Goal: Task Accomplishment & Management: Use online tool/utility

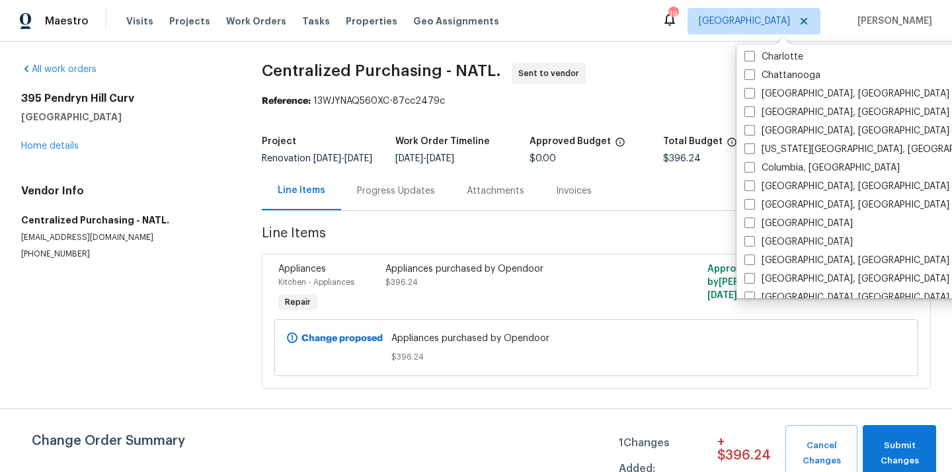
scroll to position [210, 0]
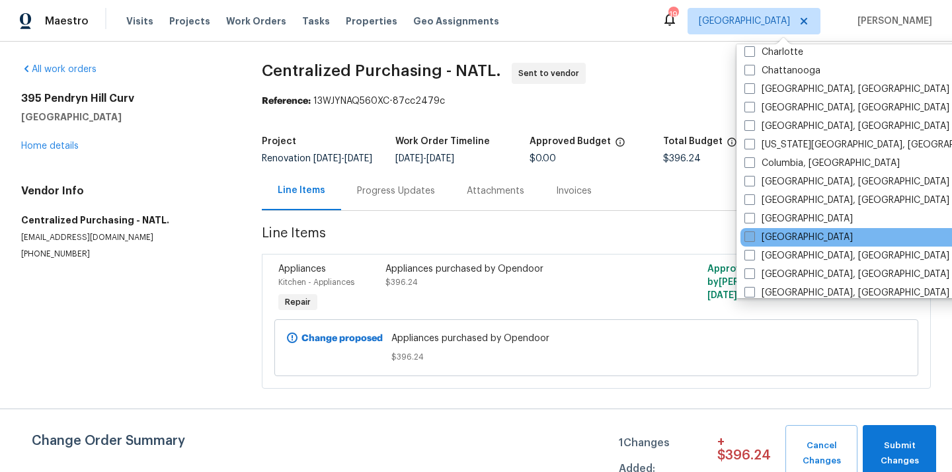
click at [775, 231] on label "[GEOGRAPHIC_DATA]" at bounding box center [798, 237] width 108 height 13
click at [753, 231] on input "[GEOGRAPHIC_DATA]" at bounding box center [748, 235] width 9 height 9
checkbox input "true"
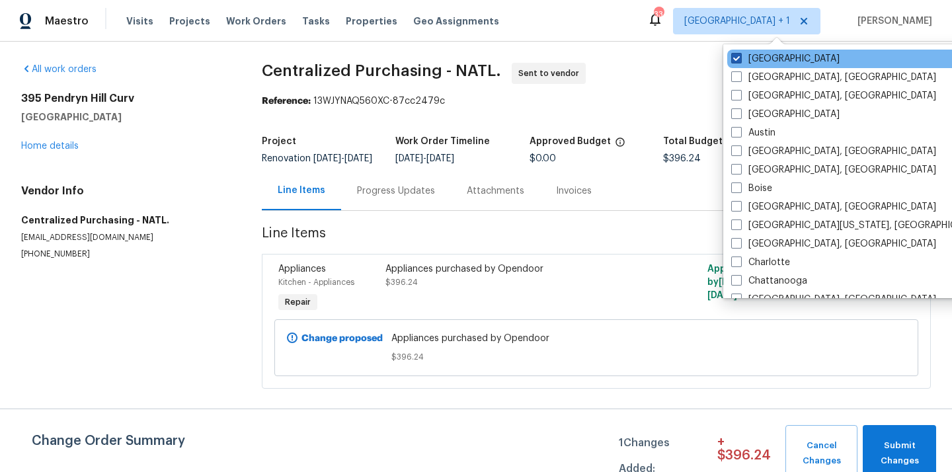
click at [775, 58] on label "[GEOGRAPHIC_DATA]" at bounding box center [785, 58] width 108 height 13
click at [740, 58] on input "[GEOGRAPHIC_DATA]" at bounding box center [735, 56] width 9 height 9
checkbox input "false"
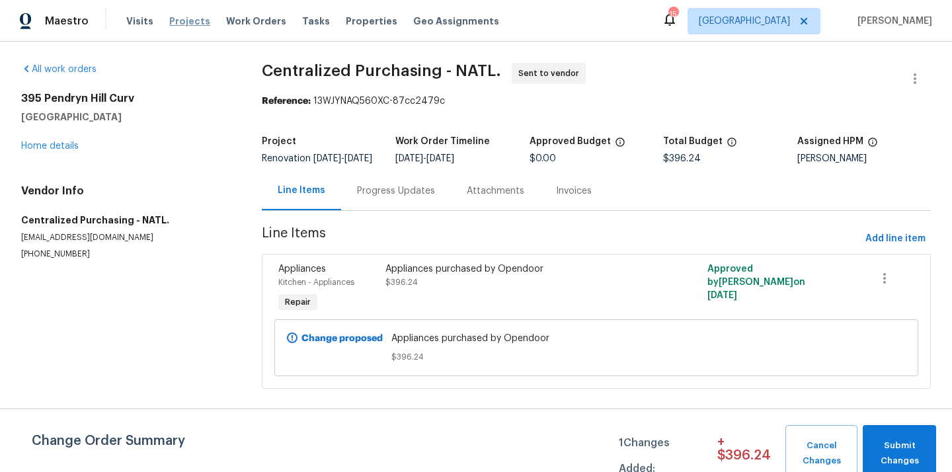
click at [174, 25] on span "Projects" at bounding box center [189, 21] width 41 height 13
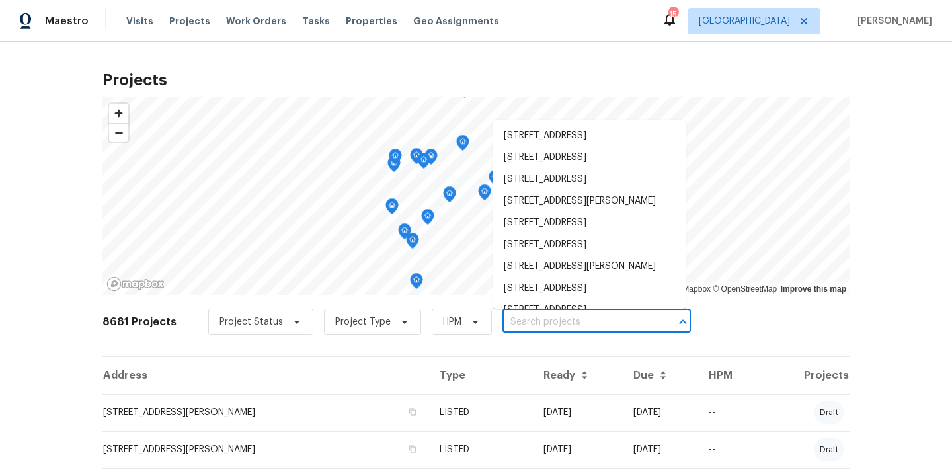
click at [541, 323] on input "text" at bounding box center [577, 322] width 151 height 20
paste input "[STREET_ADDRESS][PERSON_NAME]"
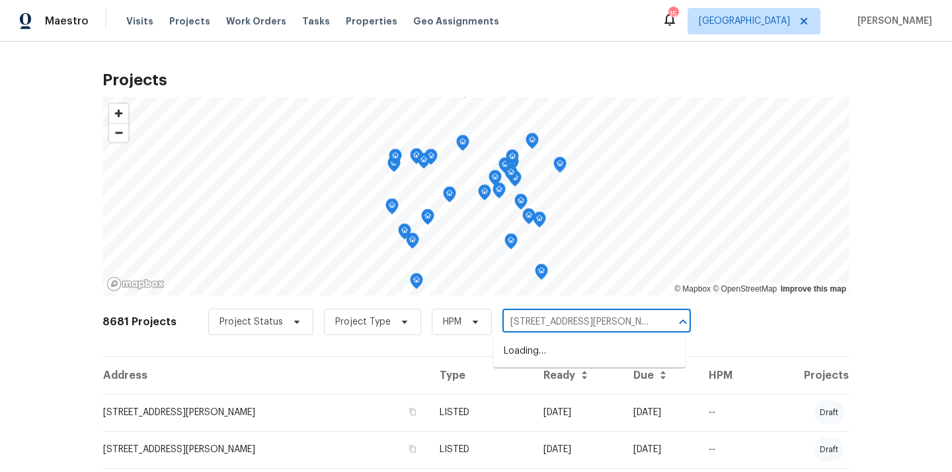
scroll to position [0, 54]
drag, startPoint x: 531, startPoint y: 321, endPoint x: 654, endPoint y: 327, distance: 123.1
click at [654, 328] on div "[STREET_ADDRESS][PERSON_NAME] ​" at bounding box center [596, 322] width 188 height 20
type input "[STREET_ADDRESS][PERSON_NAME]"
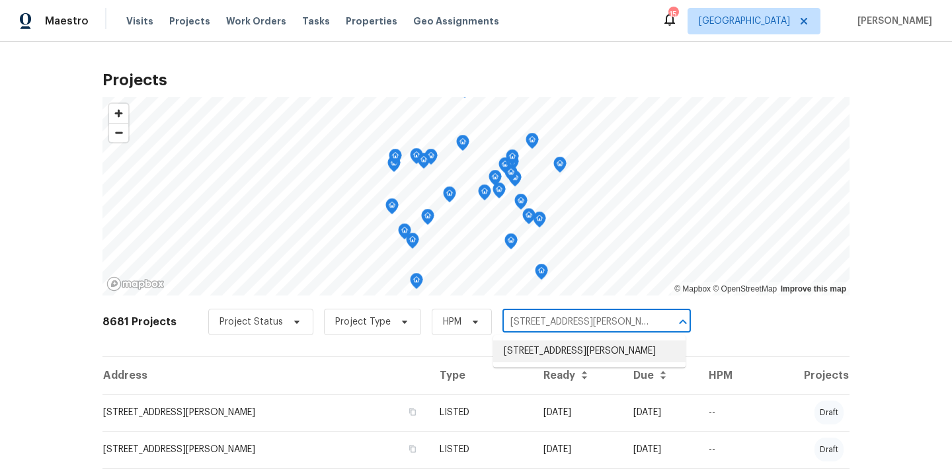
click at [628, 348] on li "[STREET_ADDRESS][PERSON_NAME]" at bounding box center [589, 351] width 192 height 22
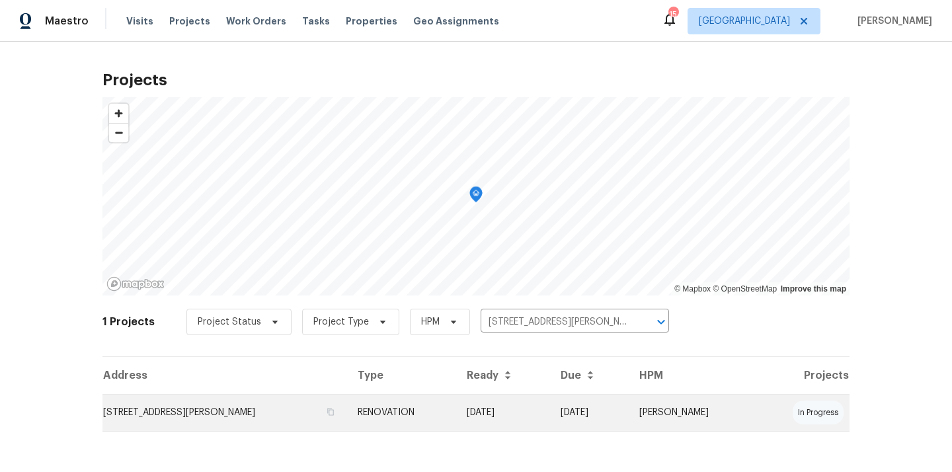
click at [213, 405] on td "[STREET_ADDRESS][PERSON_NAME]" at bounding box center [224, 412] width 245 height 37
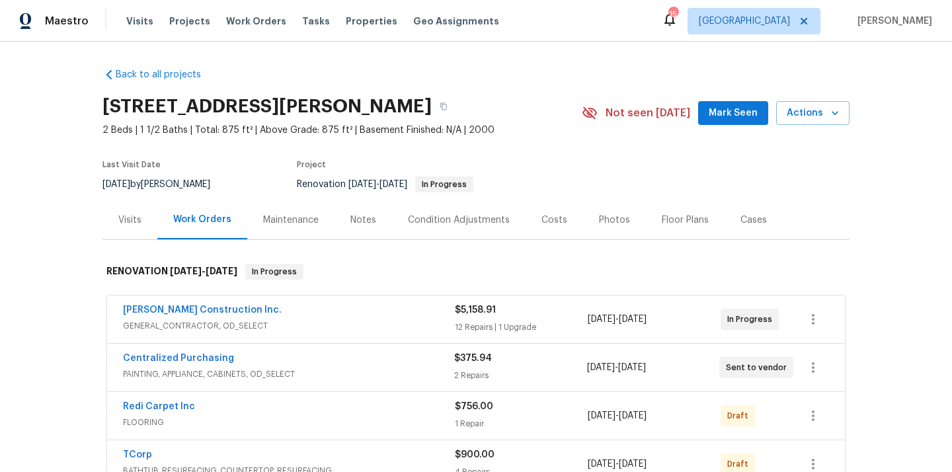
click at [432, 104] on h2 "[STREET_ADDRESS][PERSON_NAME]" at bounding box center [266, 106] width 329 height 13
copy h2 "80017"
click at [129, 217] on div "Visits" at bounding box center [129, 220] width 23 height 13
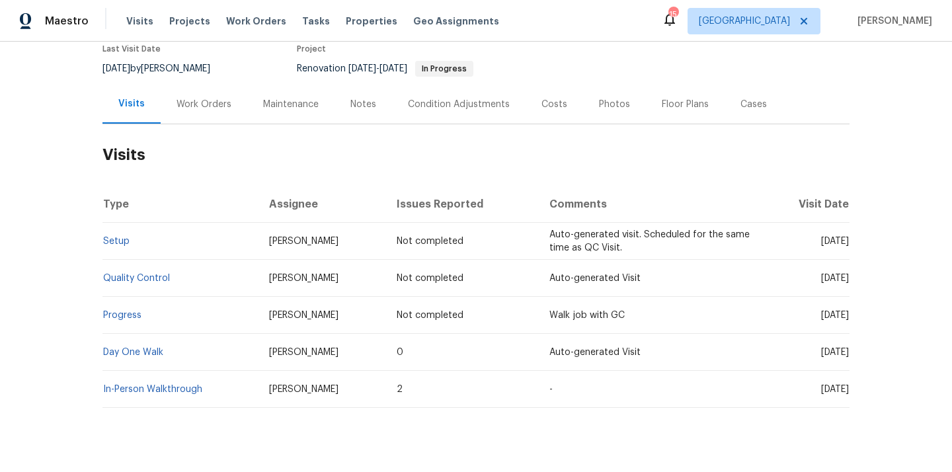
scroll to position [141, 0]
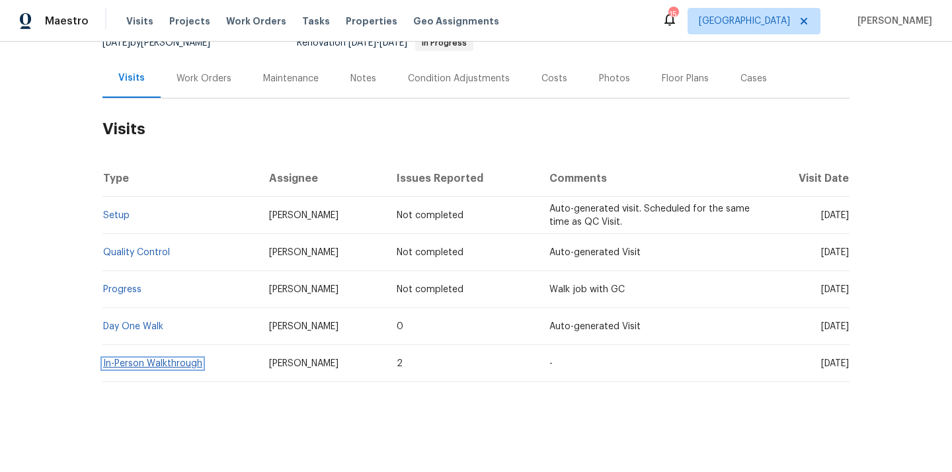
click at [180, 359] on link "In-Person Walkthrough" at bounding box center [152, 363] width 99 height 9
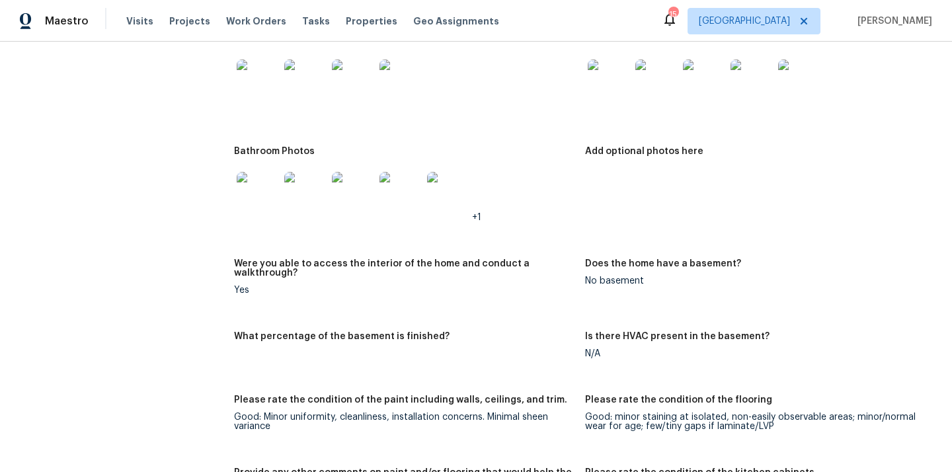
scroll to position [1759, 0]
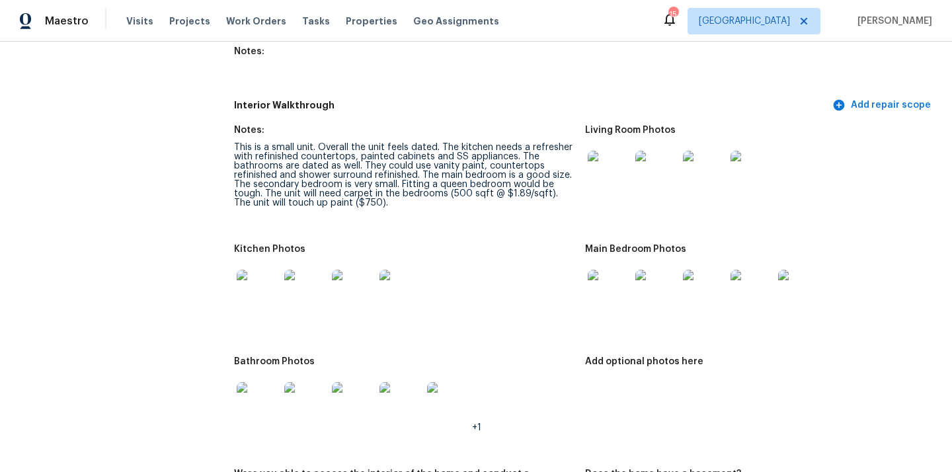
click at [258, 278] on img at bounding box center [258, 291] width 42 height 42
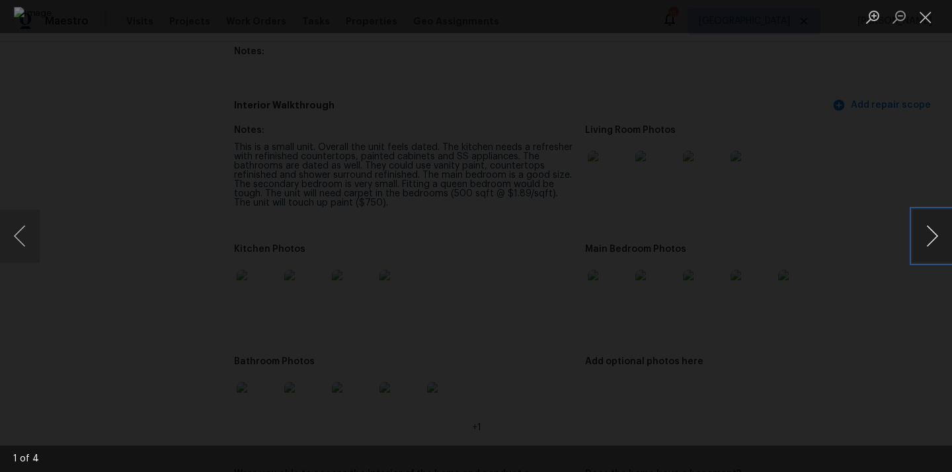
click at [937, 231] on button "Next image" at bounding box center [932, 236] width 40 height 53
click at [72, 118] on div "Lightbox" at bounding box center [476, 236] width 952 height 472
click at [99, 167] on div "Lightbox" at bounding box center [476, 236] width 952 height 472
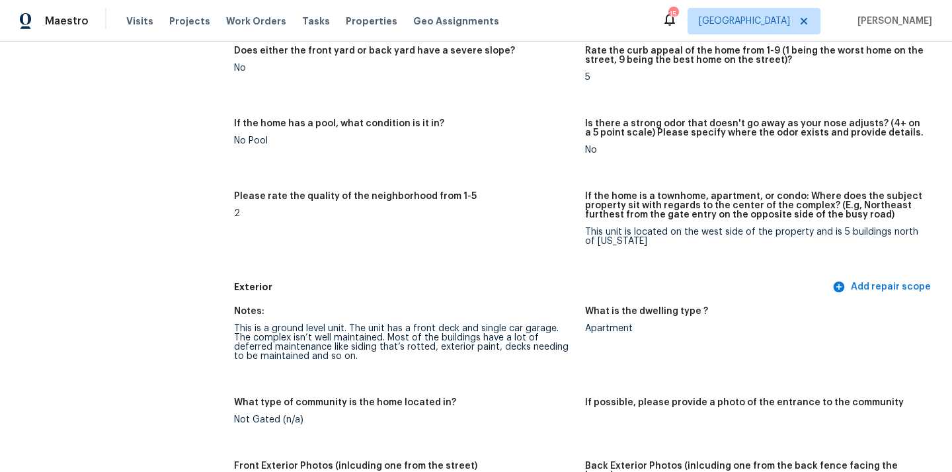
scroll to position [0, 0]
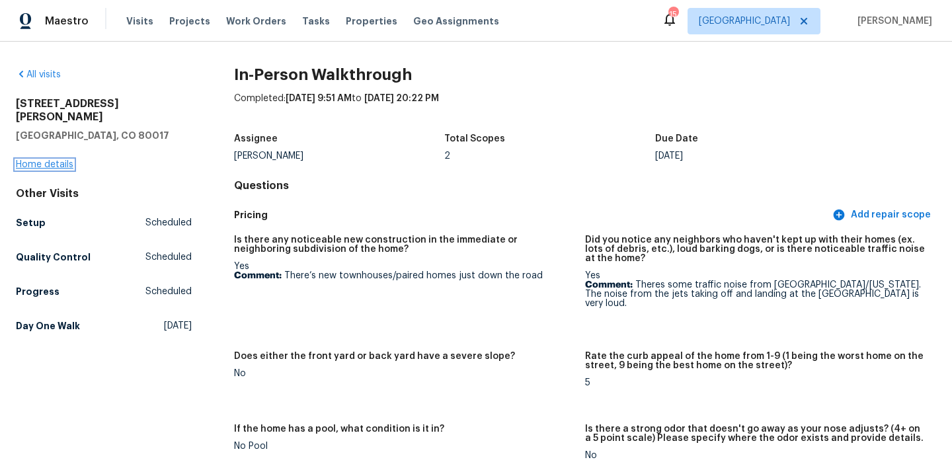
click at [51, 160] on link "Home details" at bounding box center [45, 164] width 58 height 9
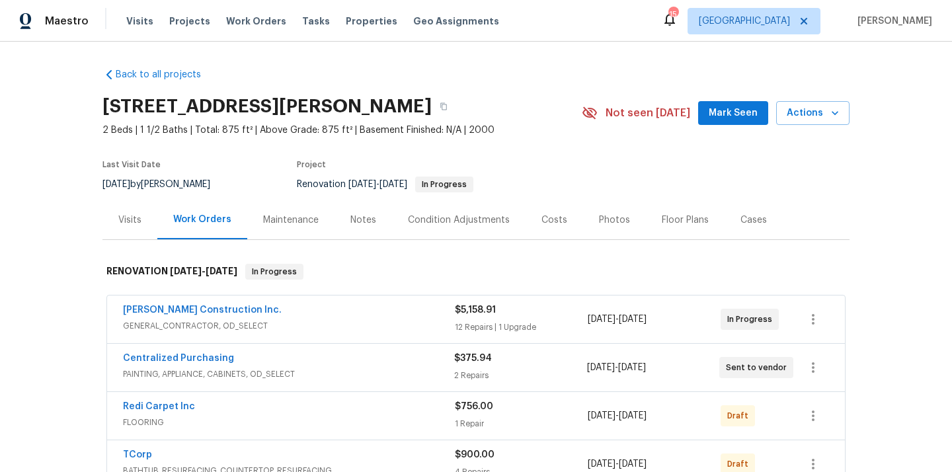
scroll to position [189, 0]
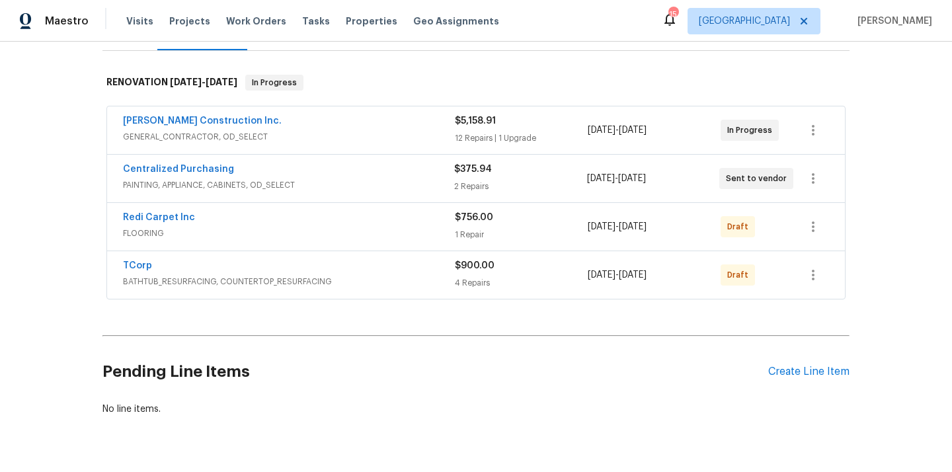
click at [824, 364] on div "Pending Line Items Create Line Item" at bounding box center [475, 371] width 747 height 61
click at [814, 368] on div "Create Line Item" at bounding box center [808, 372] width 81 height 13
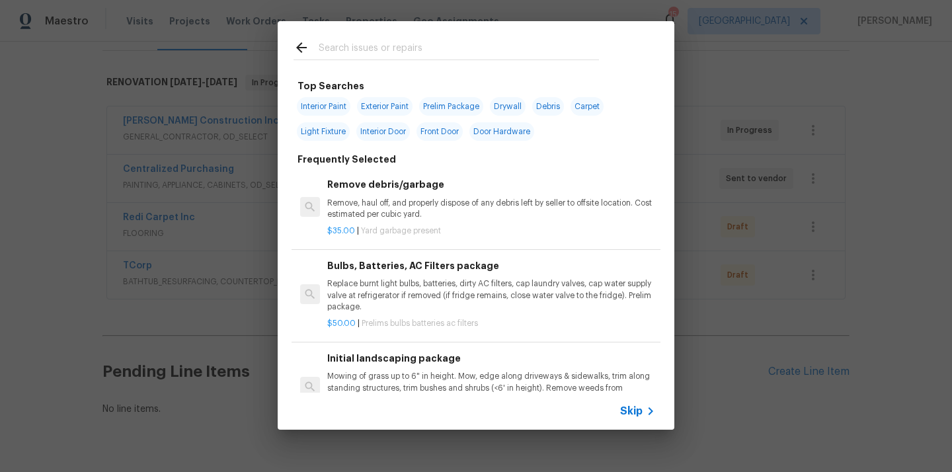
click at [529, 48] on input "text" at bounding box center [459, 50] width 280 height 20
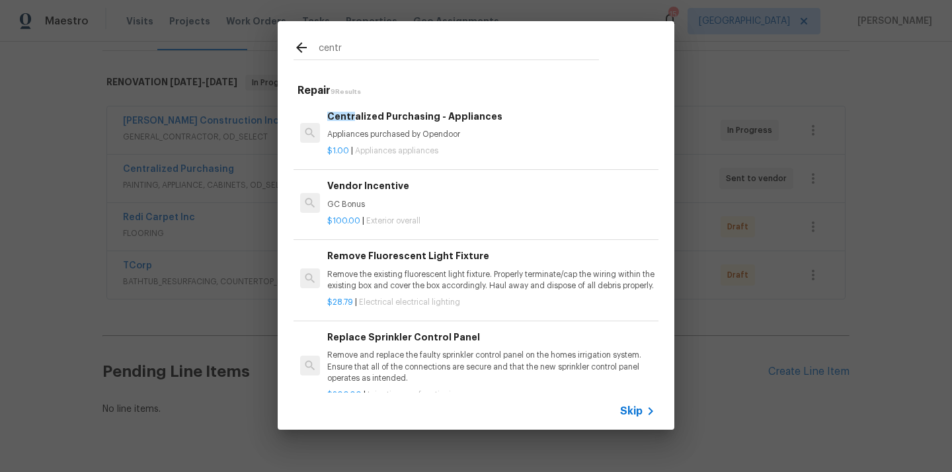
type input "centr"
click at [457, 152] on p "$1.00 | Appliances appliances" at bounding box center [491, 150] width 328 height 11
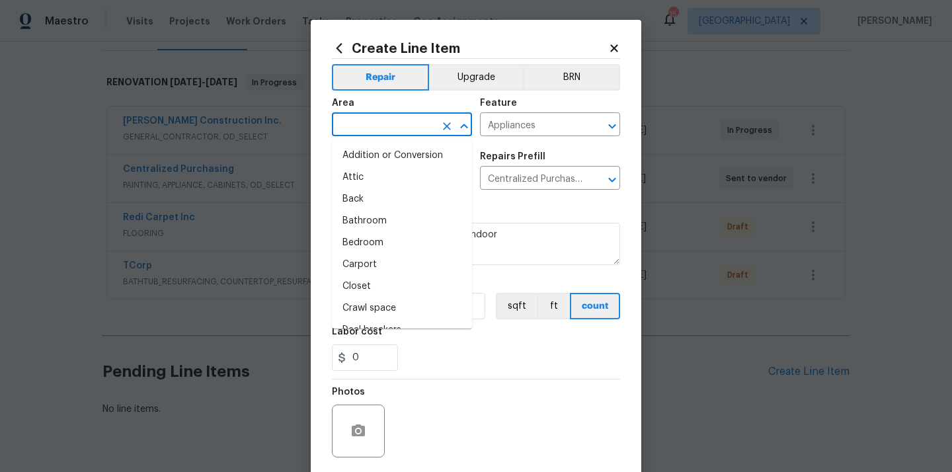
click at [372, 132] on input "text" at bounding box center [383, 126] width 103 height 20
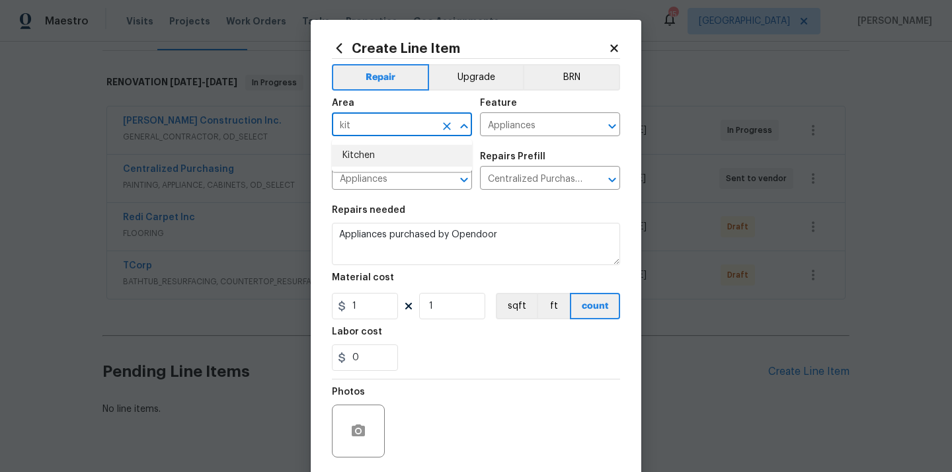
click at [358, 147] on li "Kitchen" at bounding box center [402, 156] width 140 height 22
type input "Kitchen"
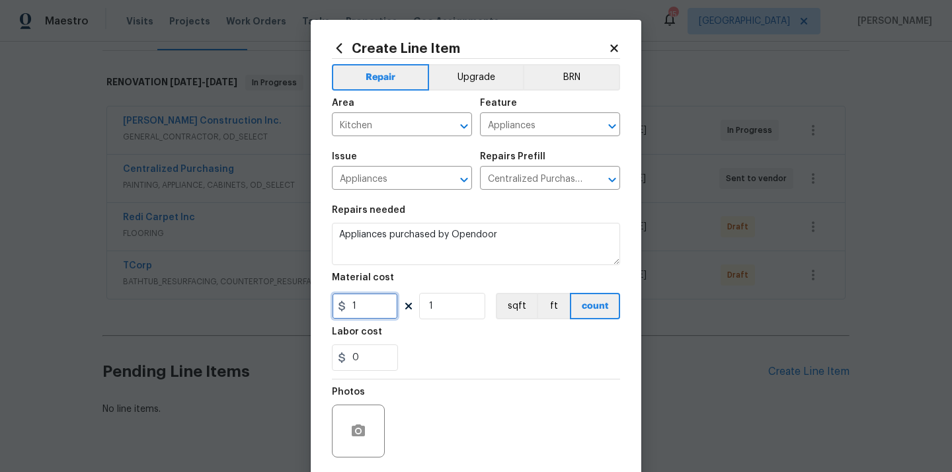
drag, startPoint x: 362, startPoint y: 307, endPoint x: 329, endPoint y: 307, distance: 33.7
click at [332, 307] on input "1" at bounding box center [365, 306] width 66 height 26
paste input "966.45"
type input "1966.45"
click at [471, 353] on div "0" at bounding box center [476, 357] width 288 height 26
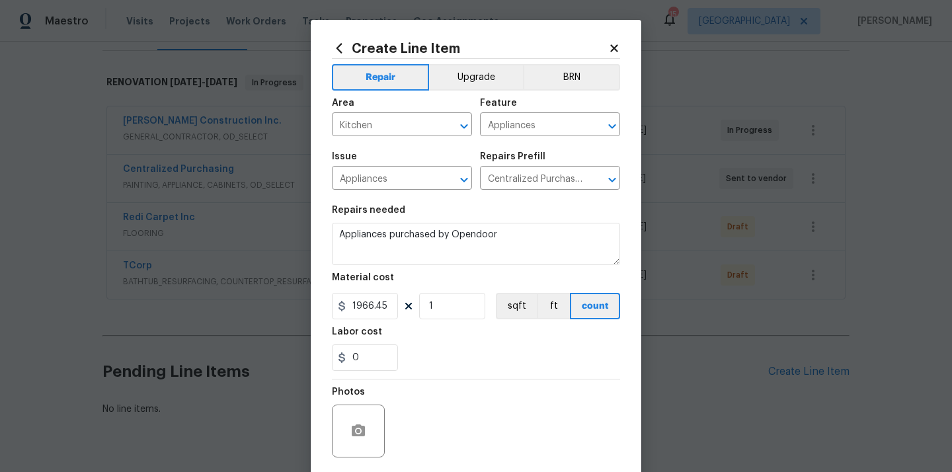
scroll to position [98, 0]
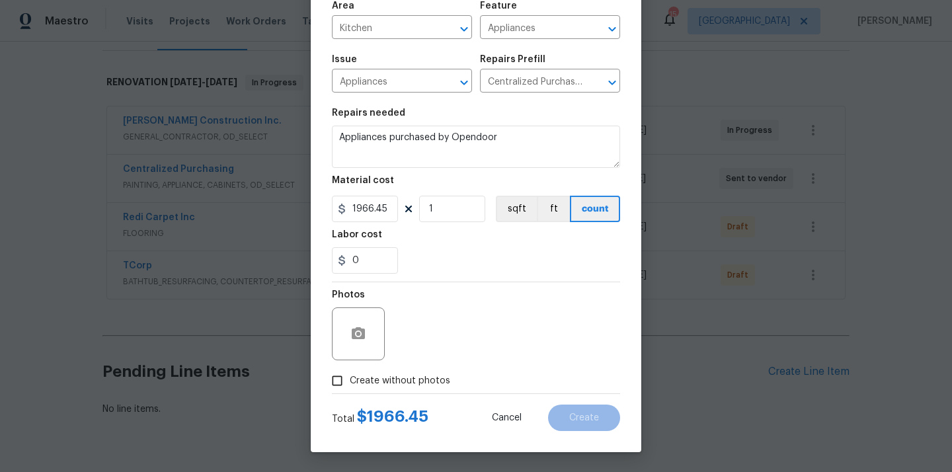
click at [420, 371] on label "Create without photos" at bounding box center [388, 380] width 126 height 25
click at [350, 371] on input "Create without photos" at bounding box center [337, 380] width 25 height 25
checkbox input "true"
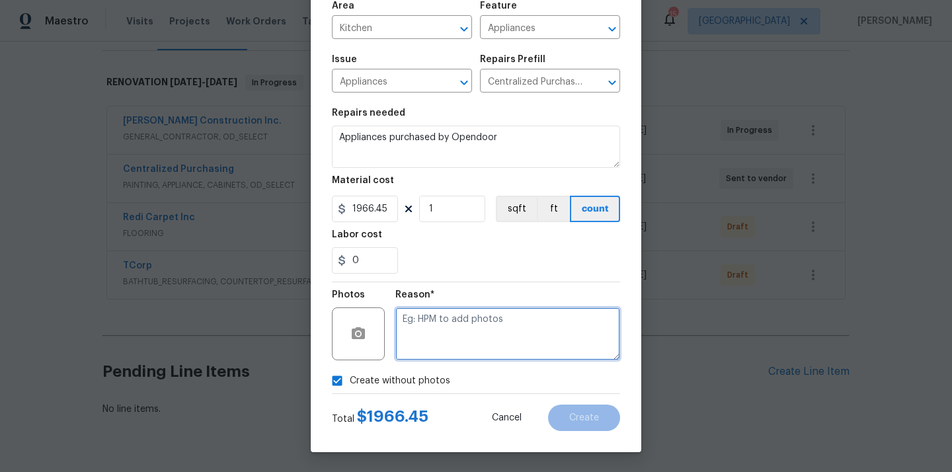
click at [446, 325] on textarea at bounding box center [507, 333] width 225 height 53
type textarea "N/A"
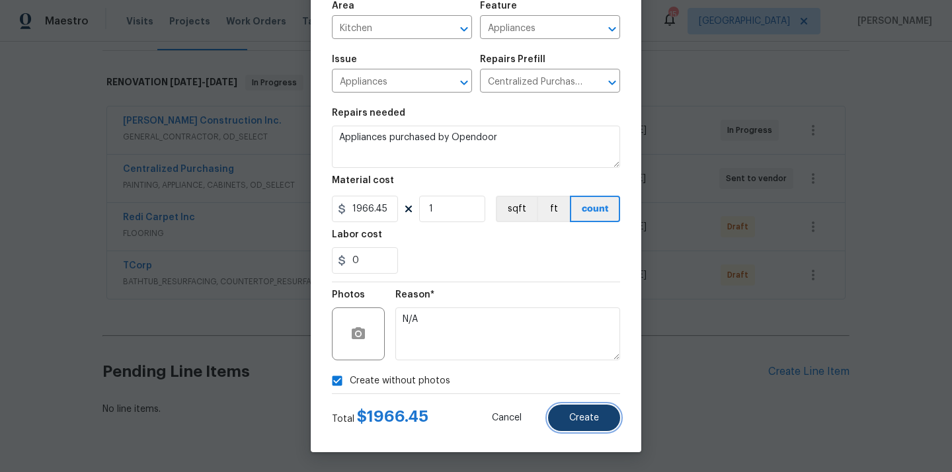
click at [577, 417] on span "Create" at bounding box center [584, 418] width 30 height 10
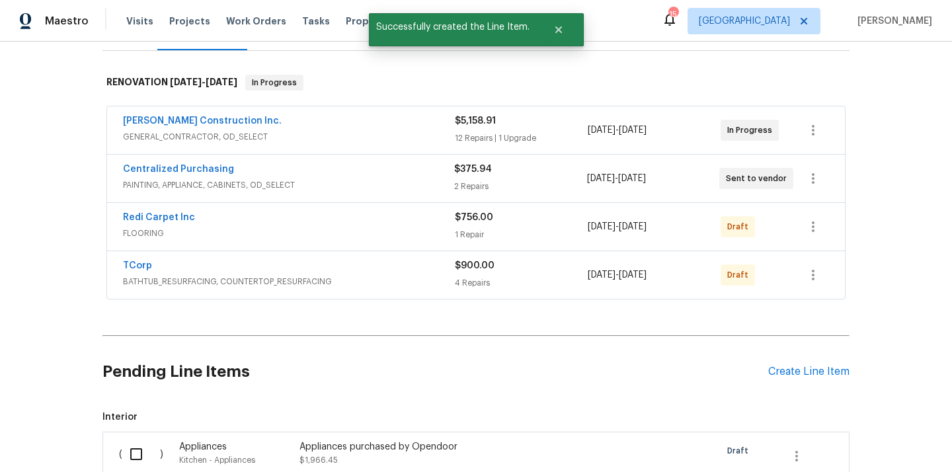
click at [133, 444] on input "checkbox" at bounding box center [141, 454] width 38 height 28
checkbox input "true"
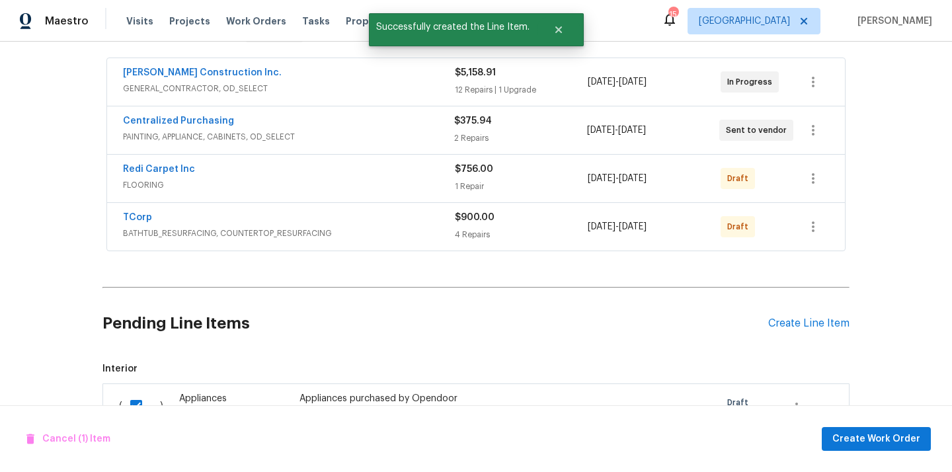
scroll to position [373, 0]
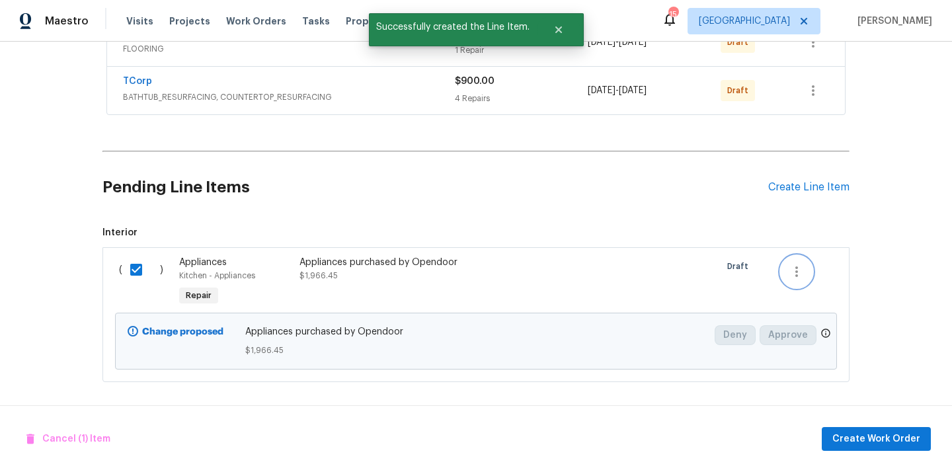
click at [799, 258] on button "button" at bounding box center [797, 272] width 32 height 32
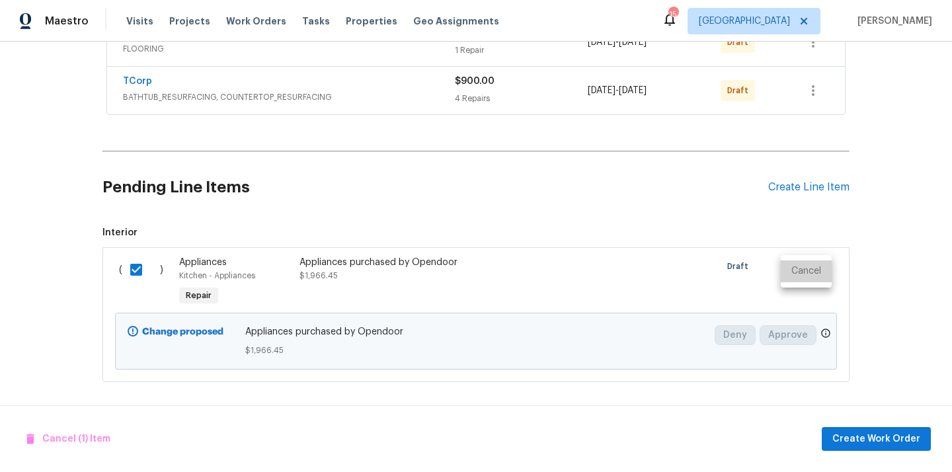
click at [802, 273] on li "Cancel" at bounding box center [806, 271] width 51 height 22
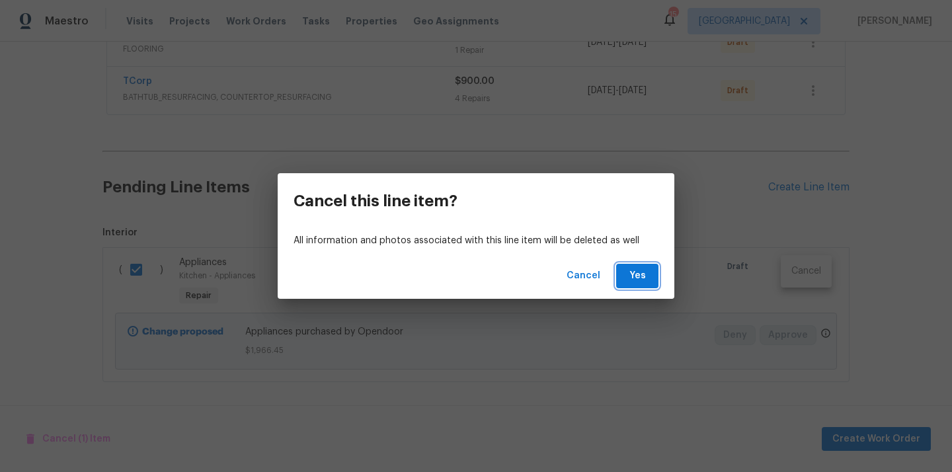
click at [637, 280] on span "Yes" at bounding box center [637, 276] width 21 height 17
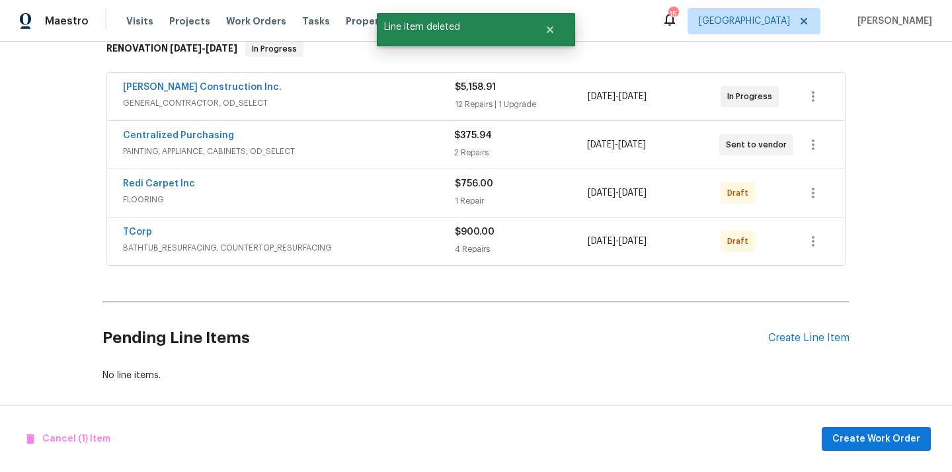
scroll to position [223, 0]
click at [197, 135] on link "Centralized Purchasing" at bounding box center [178, 135] width 111 height 9
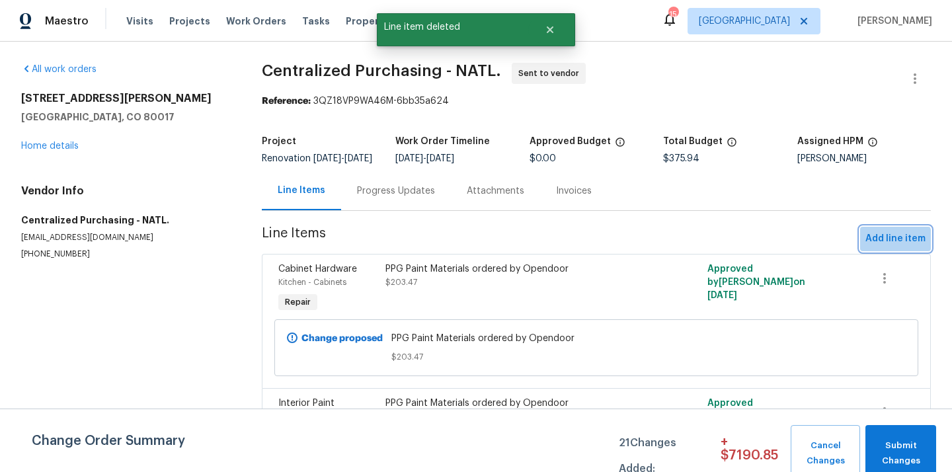
click at [894, 247] on span "Add line item" at bounding box center [895, 239] width 60 height 17
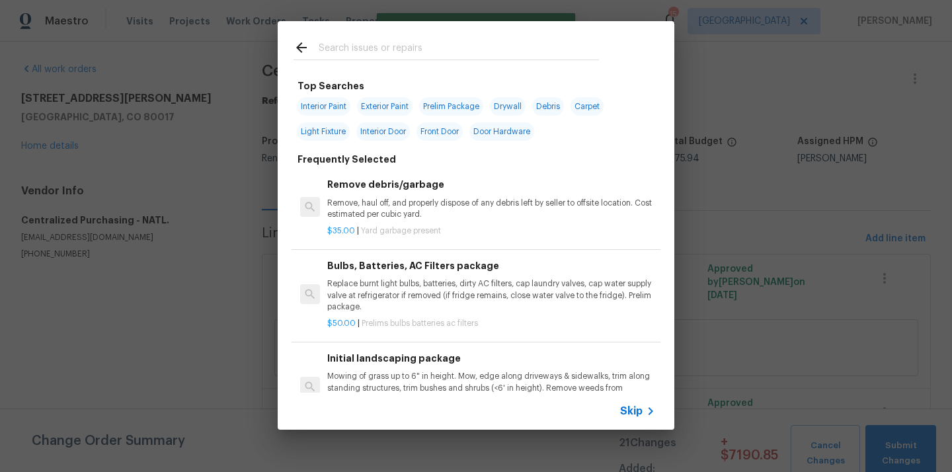
click at [561, 53] on input "text" at bounding box center [459, 50] width 280 height 20
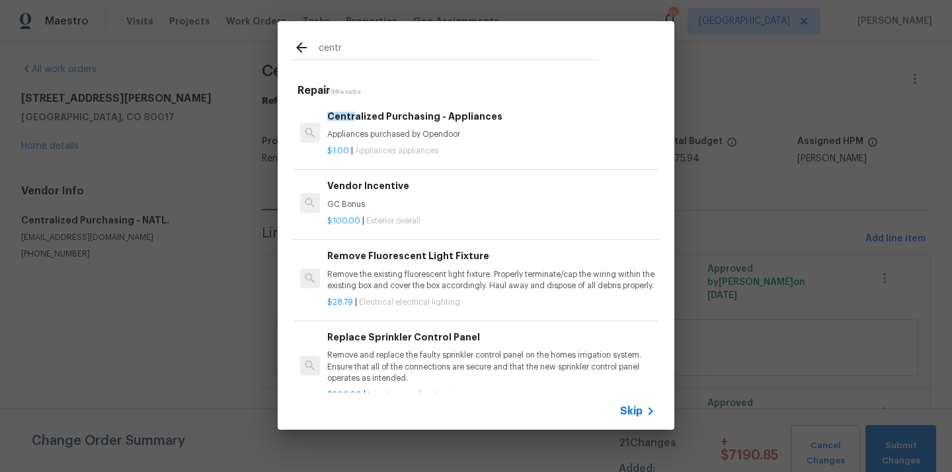
type input "centr"
click at [466, 137] on p "Appliances purchased by Opendoor" at bounding box center [491, 134] width 328 height 11
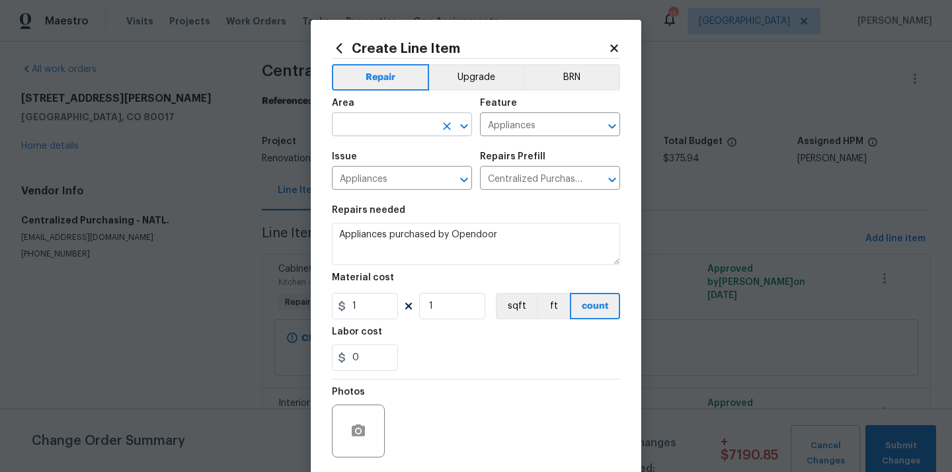
click at [382, 126] on input "text" at bounding box center [383, 126] width 103 height 20
click at [350, 160] on li "Kitchen" at bounding box center [402, 156] width 140 height 22
type input "Kitchen"
drag, startPoint x: 356, startPoint y: 309, endPoint x: 289, endPoint y: 295, distance: 68.3
click at [289, 295] on div "Create Line Item Repair Upgrade BRN Area Kitchen ​ Feature Appliances ​ Issue A…" at bounding box center [476, 236] width 952 height 472
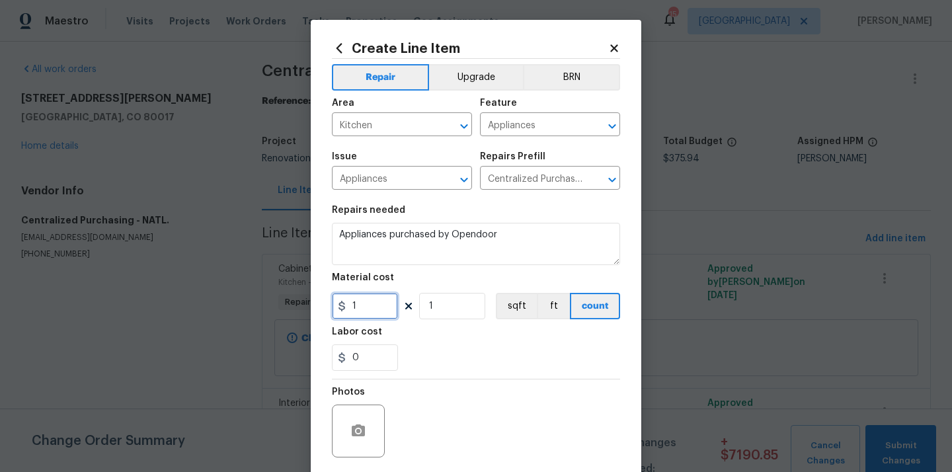
paste input "966.45"
type input "1966.45"
click at [450, 356] on div "0" at bounding box center [476, 357] width 288 height 26
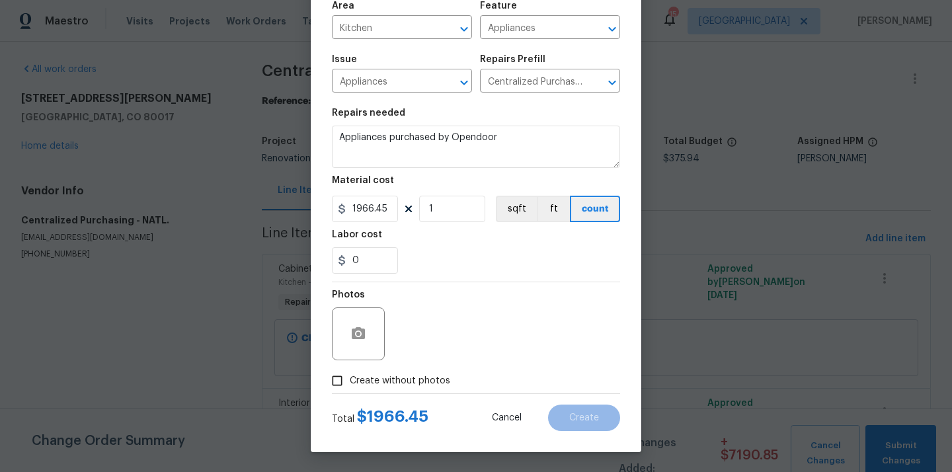
click at [419, 371] on label "Create without photos" at bounding box center [388, 380] width 126 height 25
click at [350, 371] on input "Create without photos" at bounding box center [337, 380] width 25 height 25
checkbox input "true"
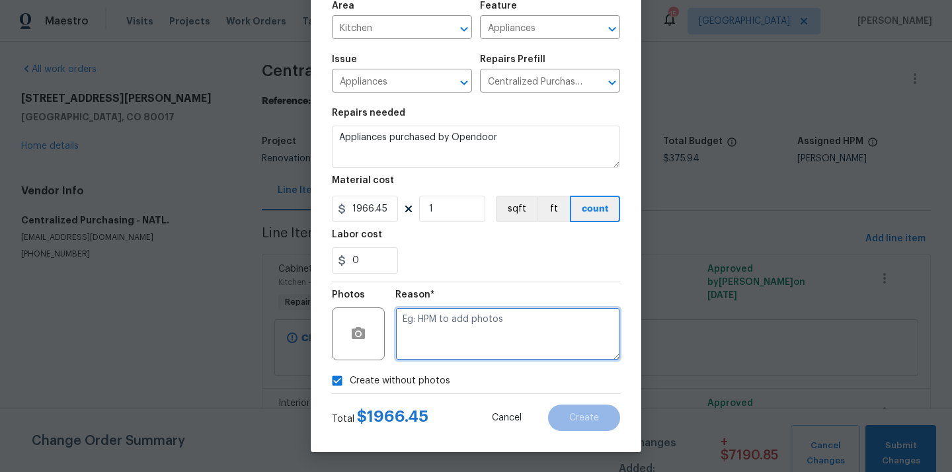
click at [442, 346] on textarea at bounding box center [507, 333] width 225 height 53
type textarea "N/A"
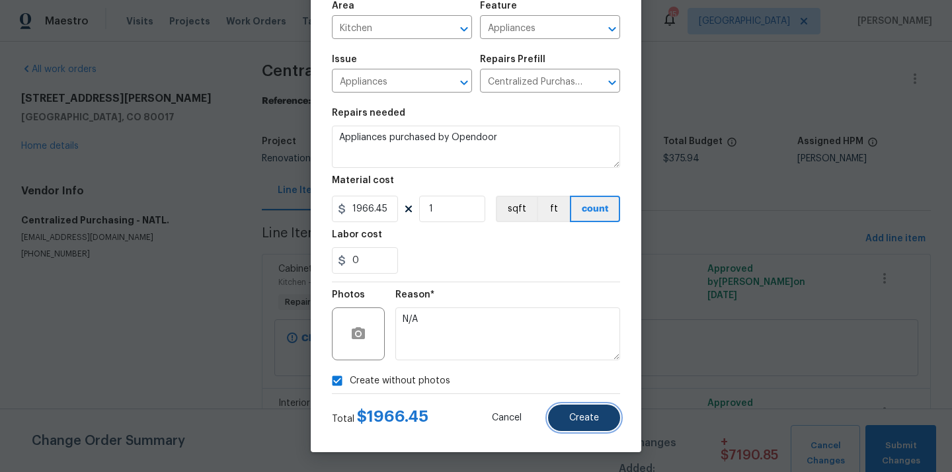
click at [597, 409] on button "Create" at bounding box center [584, 418] width 72 height 26
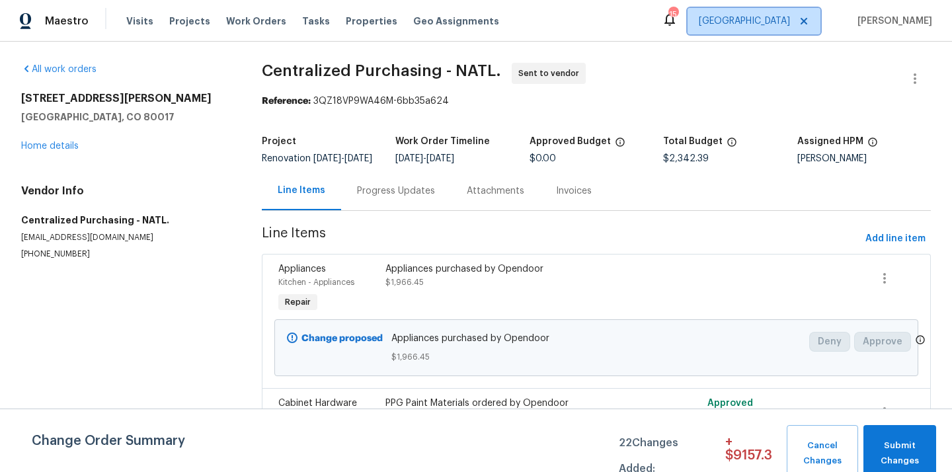
click at [779, 25] on span "[GEOGRAPHIC_DATA]" at bounding box center [744, 21] width 91 height 13
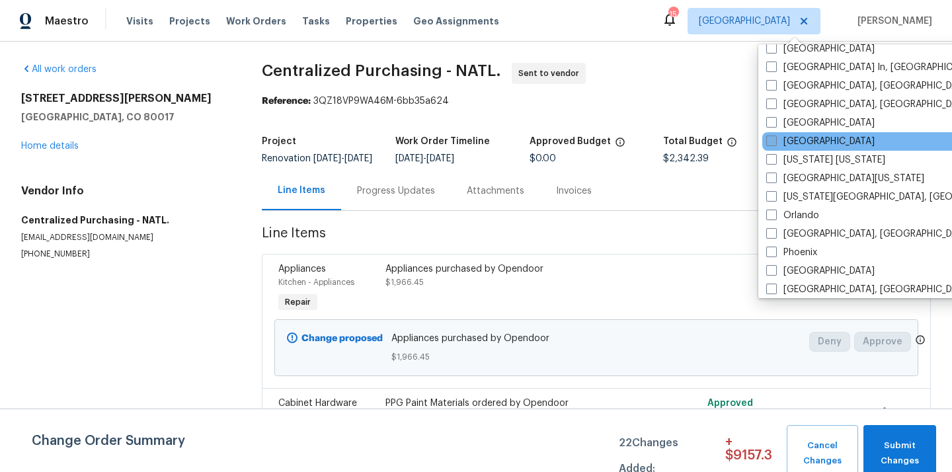
click at [785, 139] on label "[GEOGRAPHIC_DATA]" at bounding box center [820, 141] width 108 height 13
click at [775, 139] on input "[GEOGRAPHIC_DATA]" at bounding box center [770, 139] width 9 height 9
checkbox input "true"
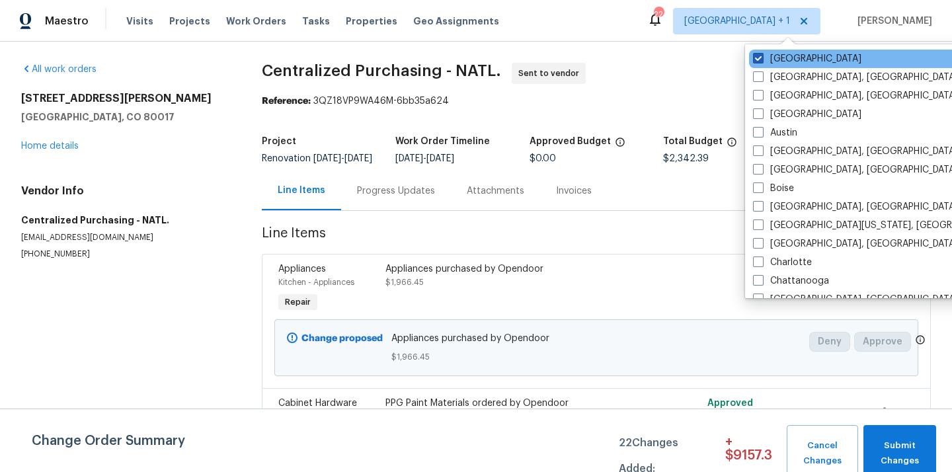
click at [773, 58] on label "[GEOGRAPHIC_DATA]" at bounding box center [807, 58] width 108 height 13
click at [761, 58] on input "[GEOGRAPHIC_DATA]" at bounding box center [757, 56] width 9 height 9
checkbox input "false"
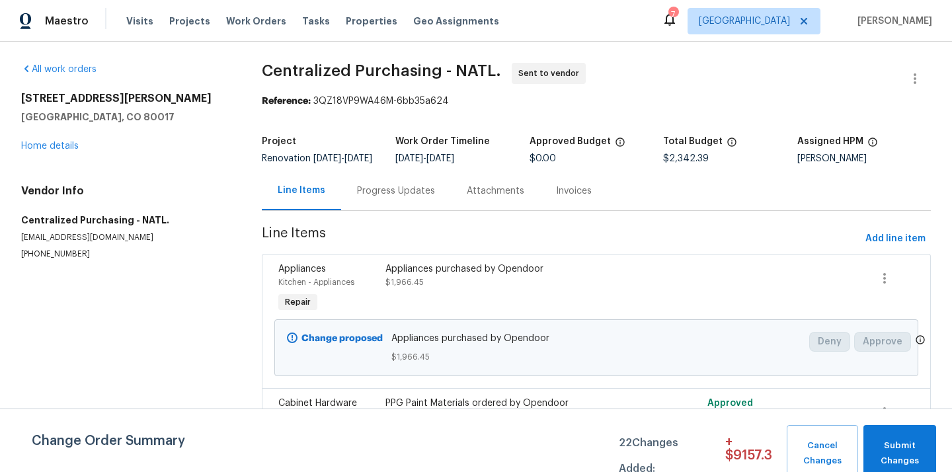
click at [179, 7] on div "Maestro Visits Projects Work Orders Tasks Properties Geo Assignments 7 [GEOGRAP…" at bounding box center [476, 21] width 952 height 42
click at [171, 19] on span "Projects" at bounding box center [189, 21] width 41 height 13
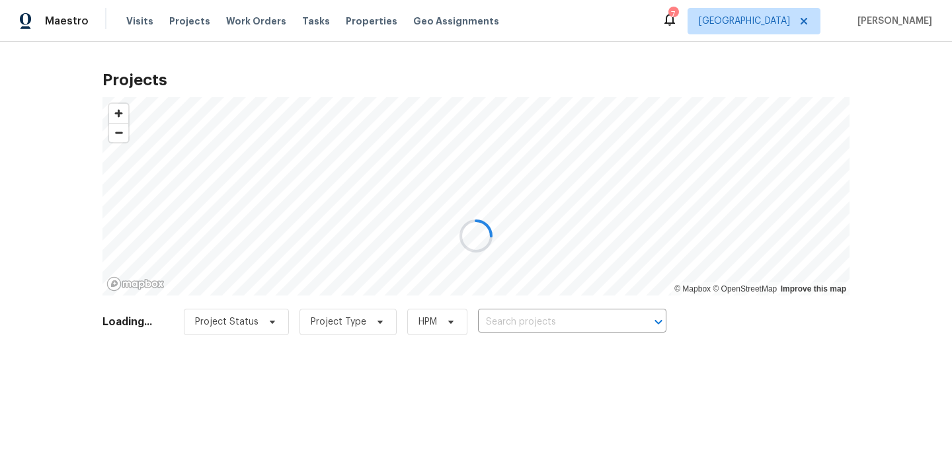
click at [574, 332] on div at bounding box center [476, 236] width 952 height 472
click at [552, 315] on div at bounding box center [476, 236] width 952 height 472
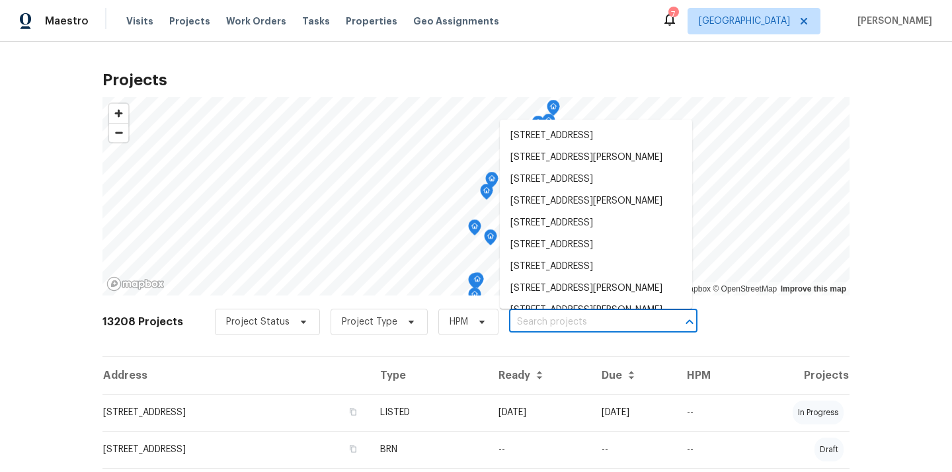
click at [550, 317] on input "text" at bounding box center [584, 322] width 151 height 20
paste input "[STREET_ADDRESS][PERSON_NAME]"
type input "[STREET_ADDRESS][PERSON_NAME]"
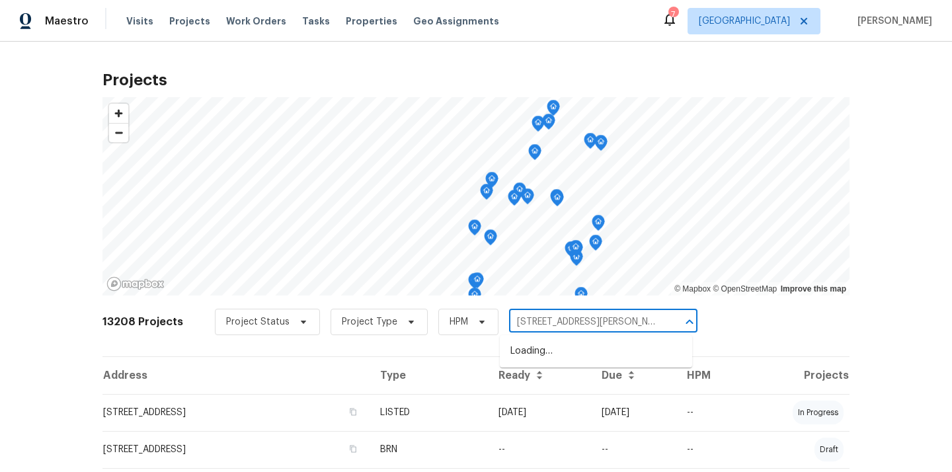
scroll to position [0, 22]
click at [541, 351] on li "[STREET_ADDRESS][PERSON_NAME]" at bounding box center [596, 351] width 192 height 22
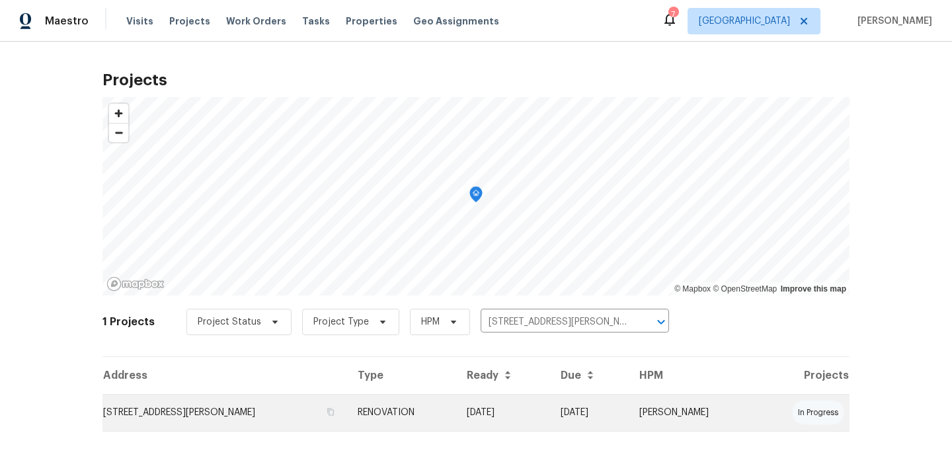
click at [228, 416] on td "[STREET_ADDRESS][PERSON_NAME]" at bounding box center [224, 412] width 245 height 37
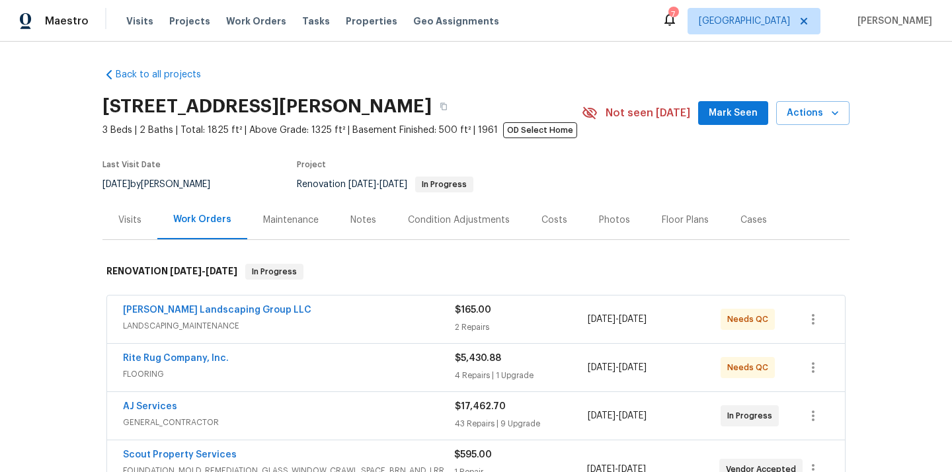
click at [412, 108] on h2 "[STREET_ADDRESS][PERSON_NAME]" at bounding box center [266, 106] width 329 height 13
copy h2 "38401"
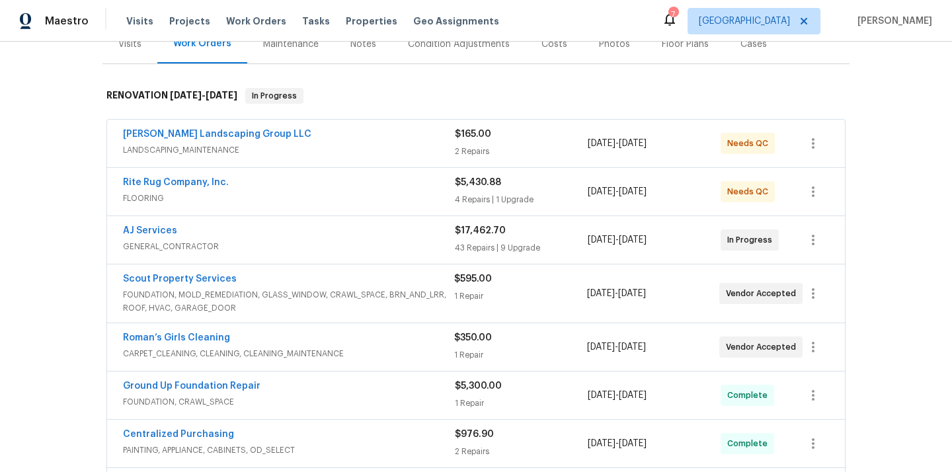
scroll to position [426, 0]
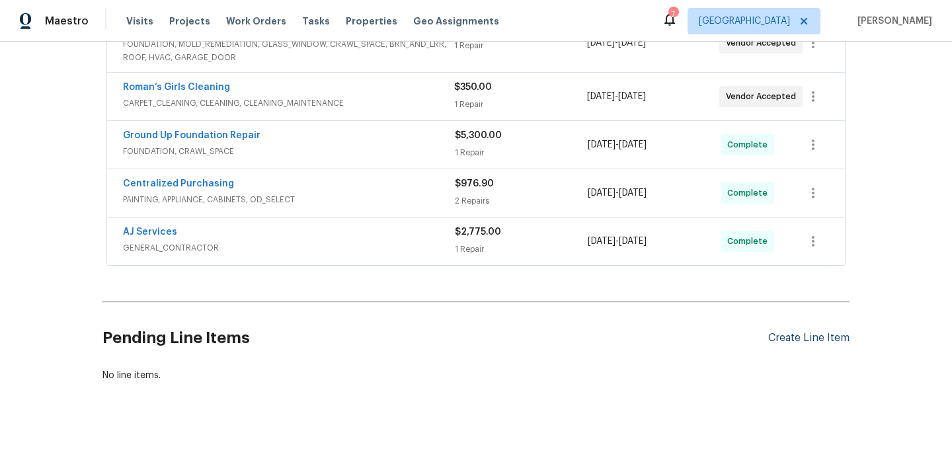
click at [804, 342] on div "Create Line Item" at bounding box center [808, 338] width 81 height 13
click at [806, 332] on div "Create Line Item" at bounding box center [808, 338] width 81 height 13
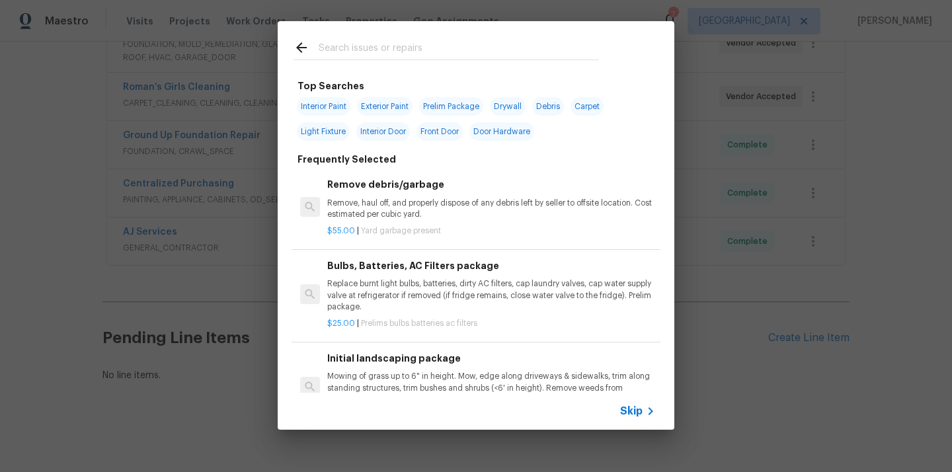
click at [448, 40] on input "text" at bounding box center [459, 50] width 280 height 20
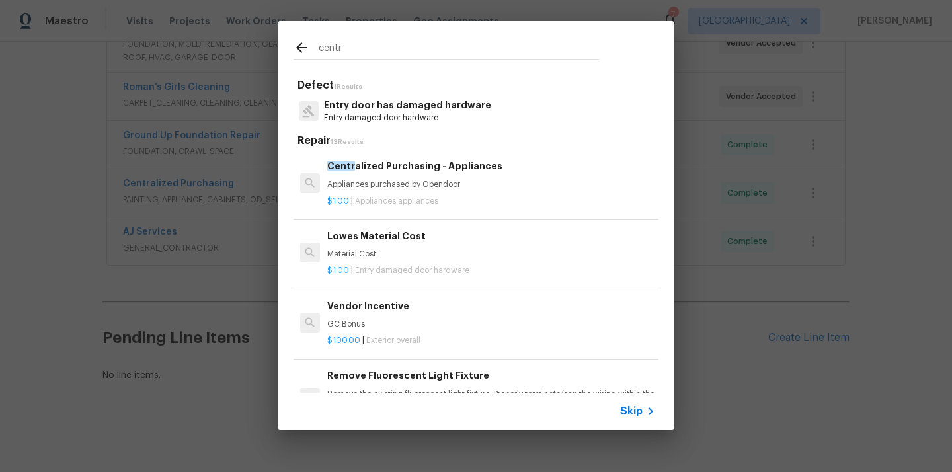
type input "centr"
click at [380, 174] on div "Centr alized Purchasing - Appliances Appliances purchased by Opendoor" at bounding box center [491, 175] width 328 height 32
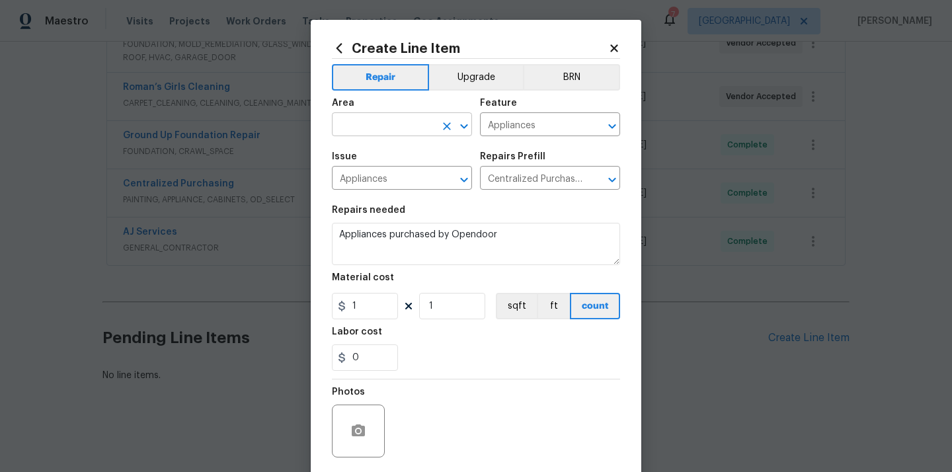
click at [364, 135] on input "text" at bounding box center [383, 126] width 103 height 20
click at [356, 151] on li "Kitchen" at bounding box center [402, 156] width 140 height 22
type input "Kitchen"
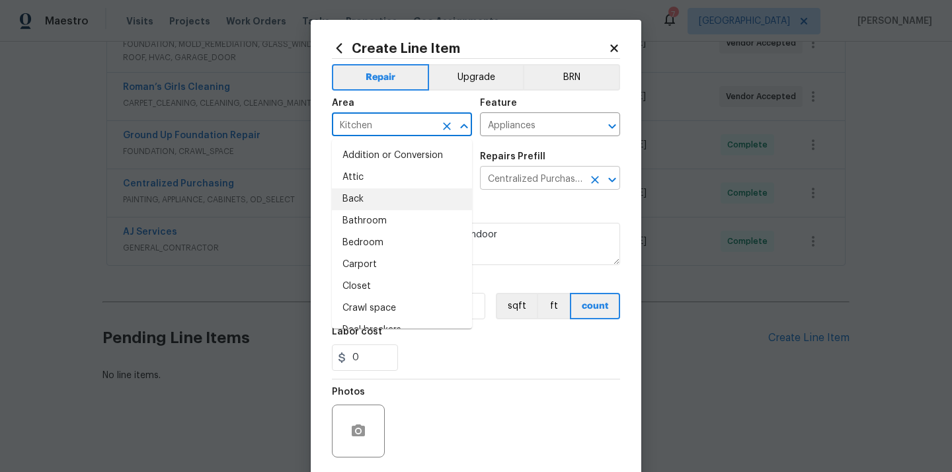
click at [505, 190] on input "Centralized Purchasing - Appliances $1.00" at bounding box center [531, 179] width 103 height 20
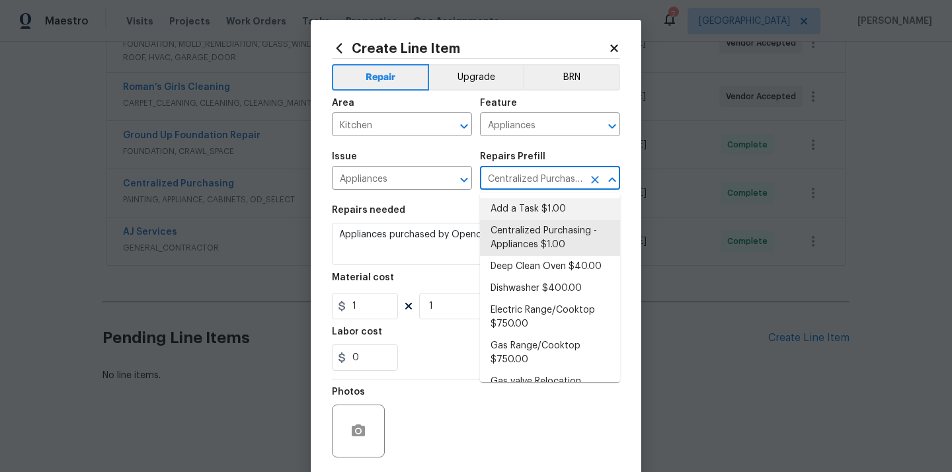
click at [448, 207] on div "Repairs needed" at bounding box center [476, 214] width 288 height 17
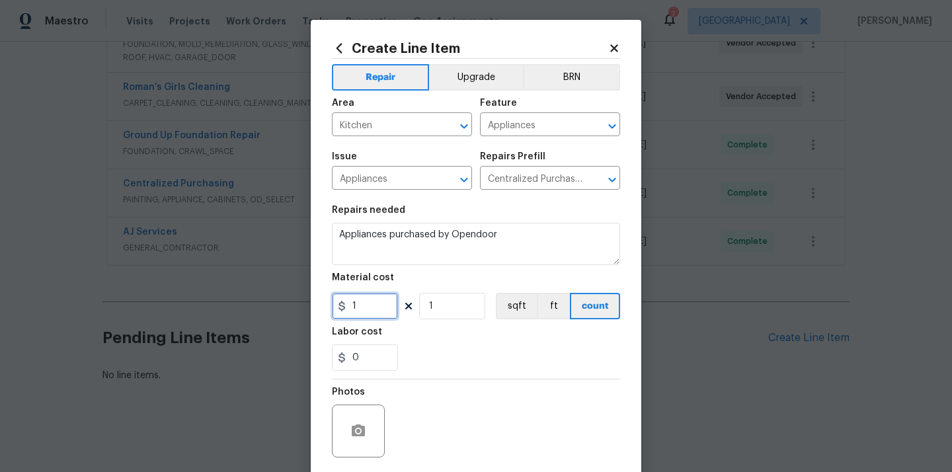
drag, startPoint x: 368, startPoint y: 307, endPoint x: 322, endPoint y: 307, distance: 46.3
click at [329, 307] on div "Create Line Item Repair Upgrade BRN Area Kitchen ​ Feature Appliances ​ Issue A…" at bounding box center [476, 284] width 331 height 529
paste input "760.49"
type input "760.49"
click at [427, 368] on div "0" at bounding box center [476, 357] width 288 height 26
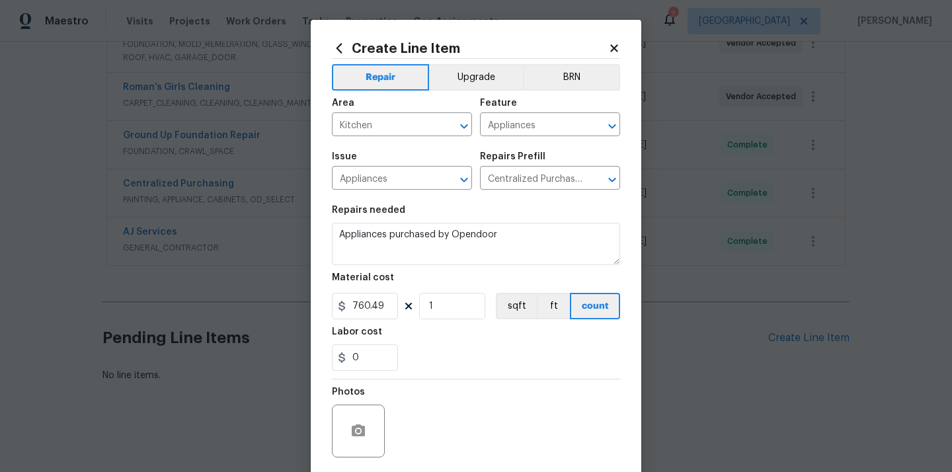
scroll to position [98, 0]
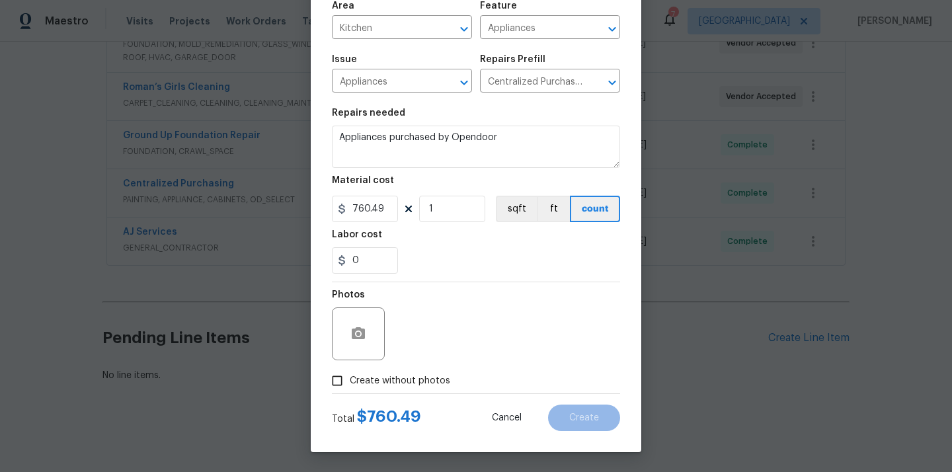
click at [411, 388] on label "Create without photos" at bounding box center [388, 380] width 126 height 25
click at [350, 388] on input "Create without photos" at bounding box center [337, 380] width 25 height 25
checkbox input "true"
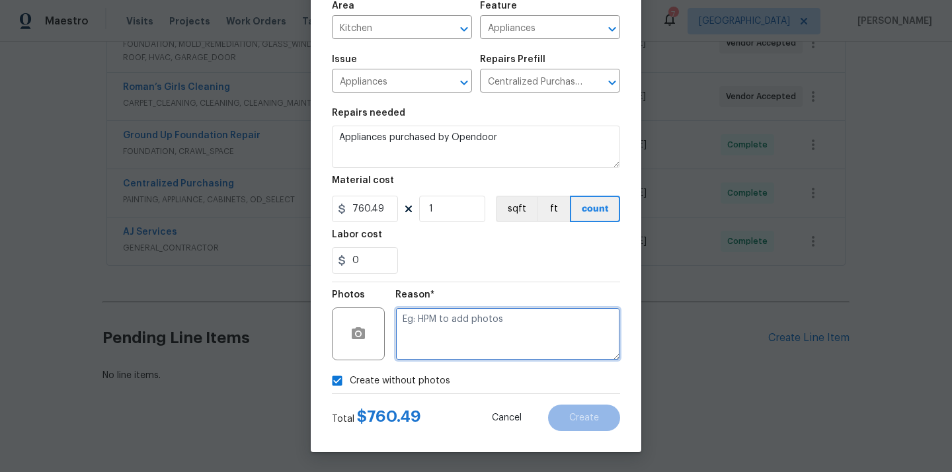
click at [445, 338] on textarea at bounding box center [507, 333] width 225 height 53
type textarea "N/A"
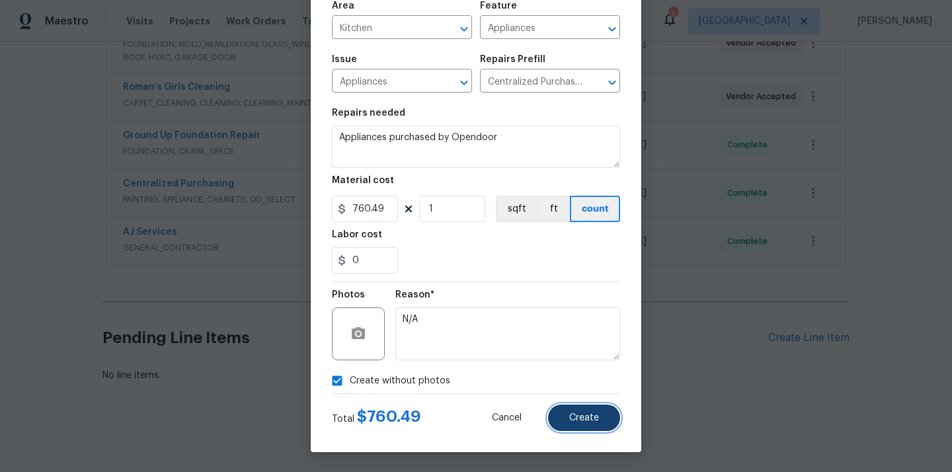
click at [582, 427] on button "Create" at bounding box center [584, 418] width 72 height 26
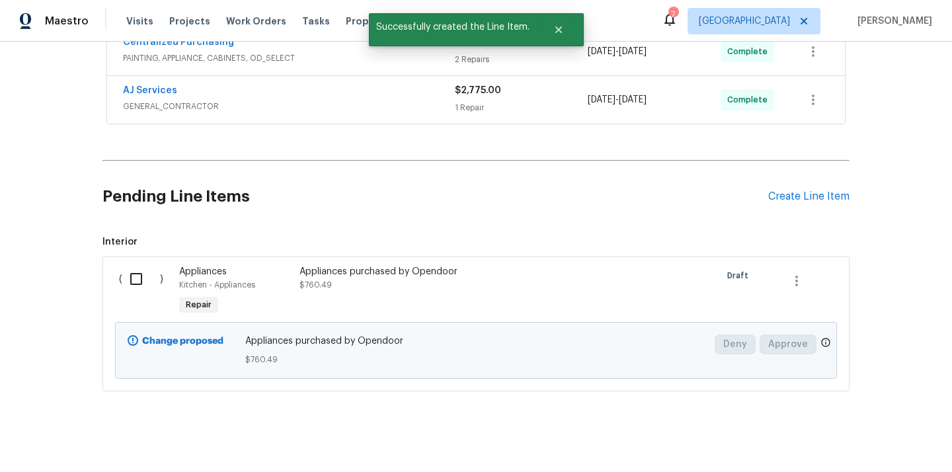
scroll to position [578, 0]
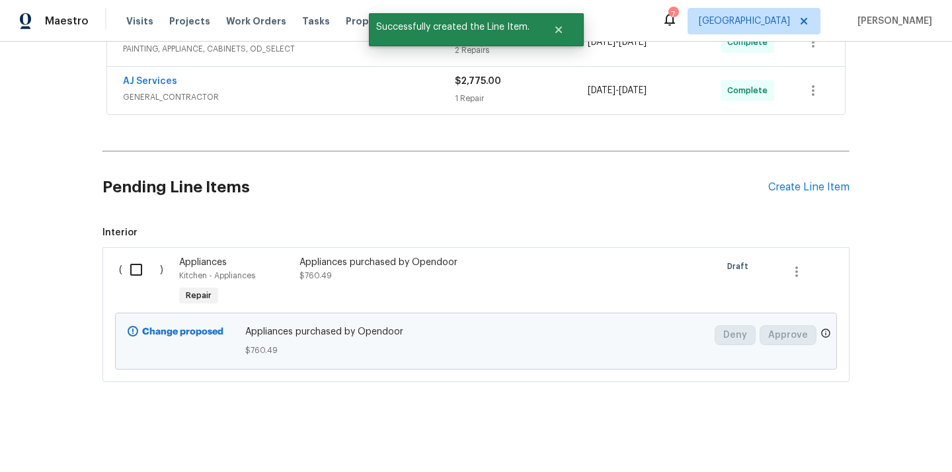
click at [136, 274] on input "checkbox" at bounding box center [141, 270] width 38 height 28
checkbox input "true"
click at [839, 436] on span "Create Work Order" at bounding box center [876, 439] width 88 height 17
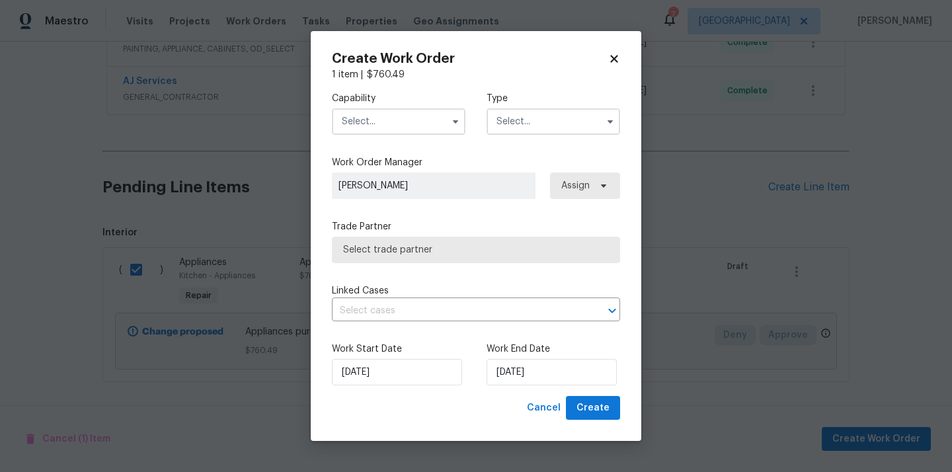
click at [386, 108] on input "text" at bounding box center [399, 121] width 134 height 26
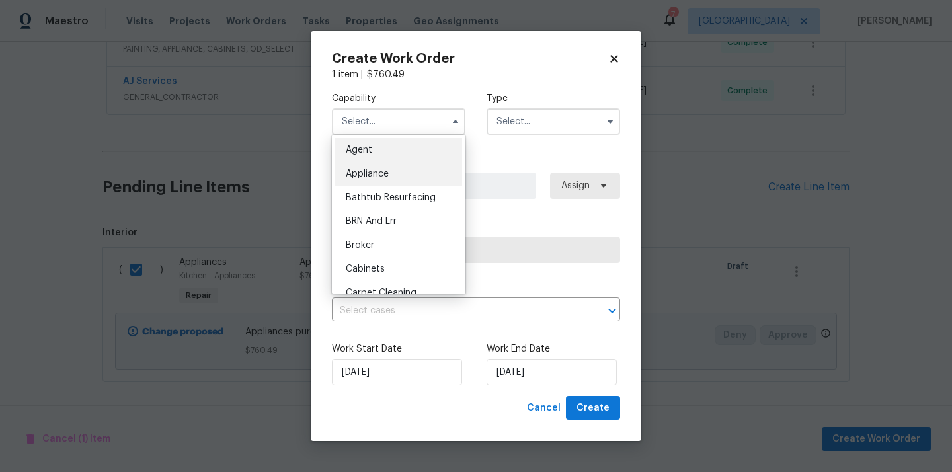
click at [378, 174] on span "Appliance" at bounding box center [367, 173] width 43 height 9
type input "Appliance"
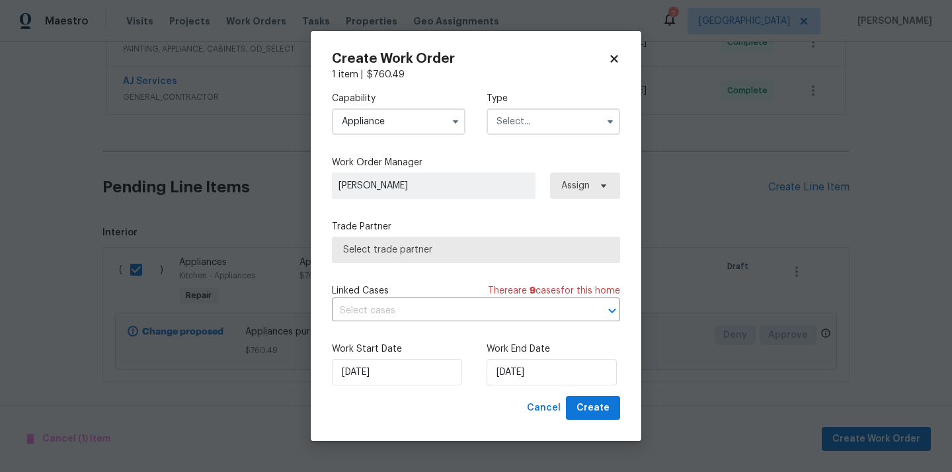
click at [538, 117] on input "text" at bounding box center [554, 121] width 134 height 26
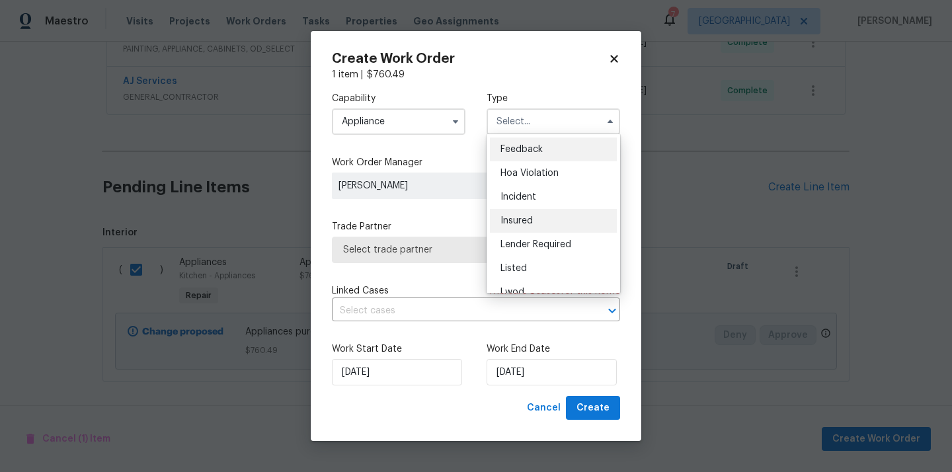
scroll to position [157, 0]
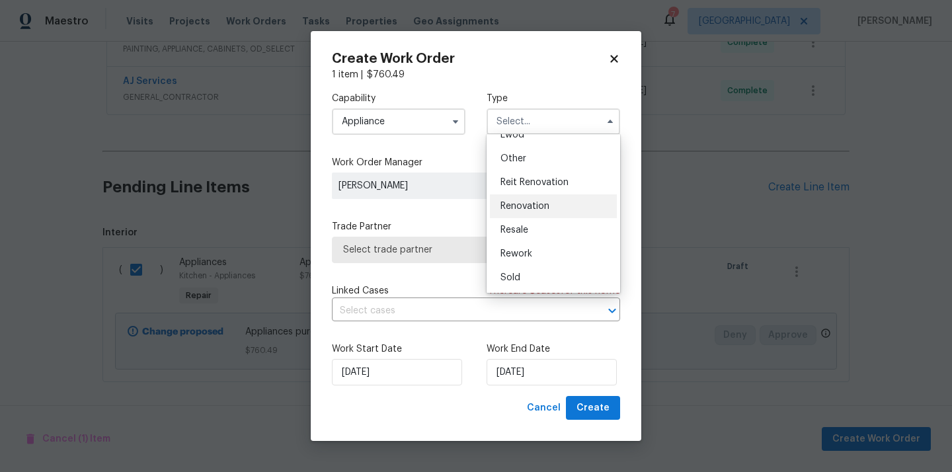
click at [542, 205] on span "Renovation" at bounding box center [524, 206] width 49 height 9
type input "Renovation"
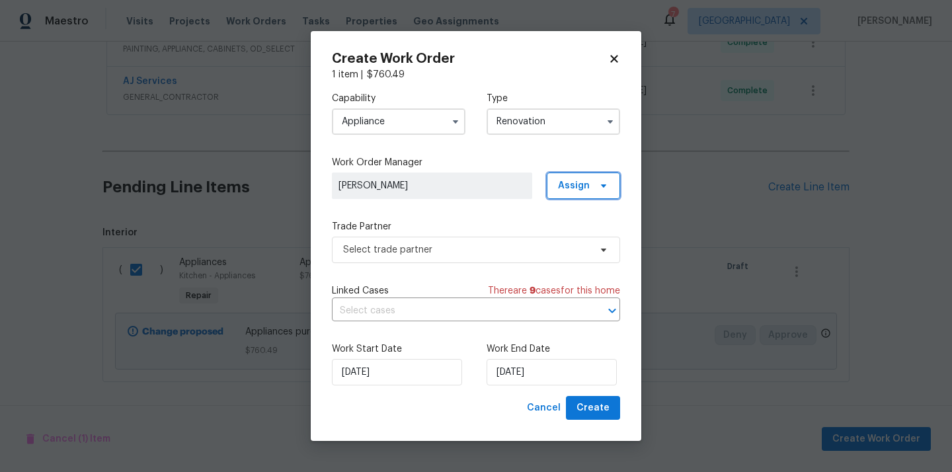
click at [596, 190] on span at bounding box center [601, 185] width 15 height 11
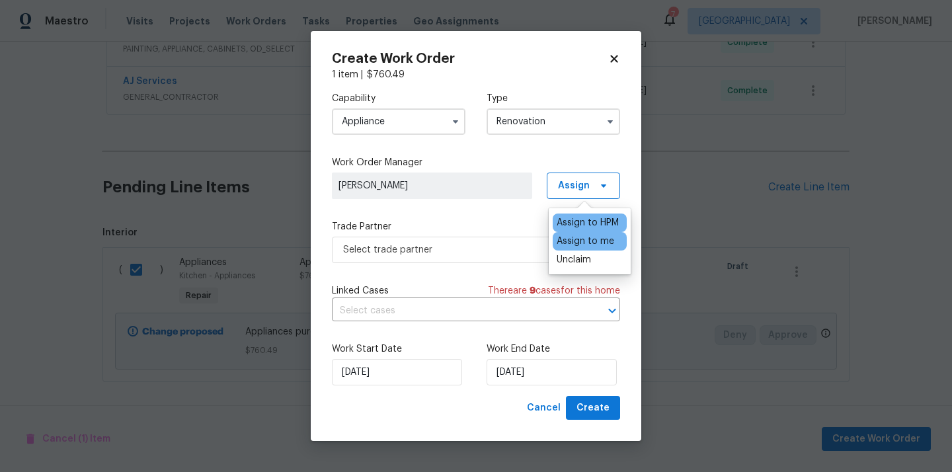
click at [574, 249] on div "Assign to me" at bounding box center [590, 241] width 74 height 19
click at [570, 243] on div "Assign to me" at bounding box center [586, 241] width 58 height 13
click at [426, 129] on input "Appliance" at bounding box center [399, 121] width 134 height 26
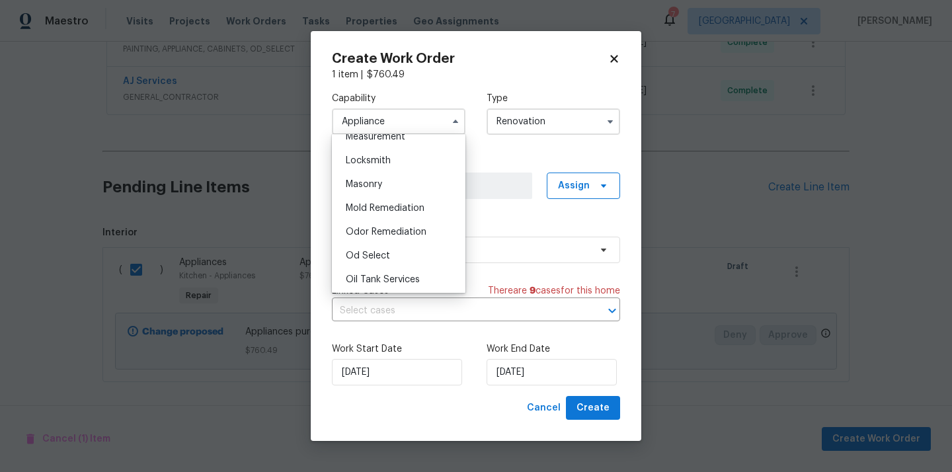
scroll to position [941, 0]
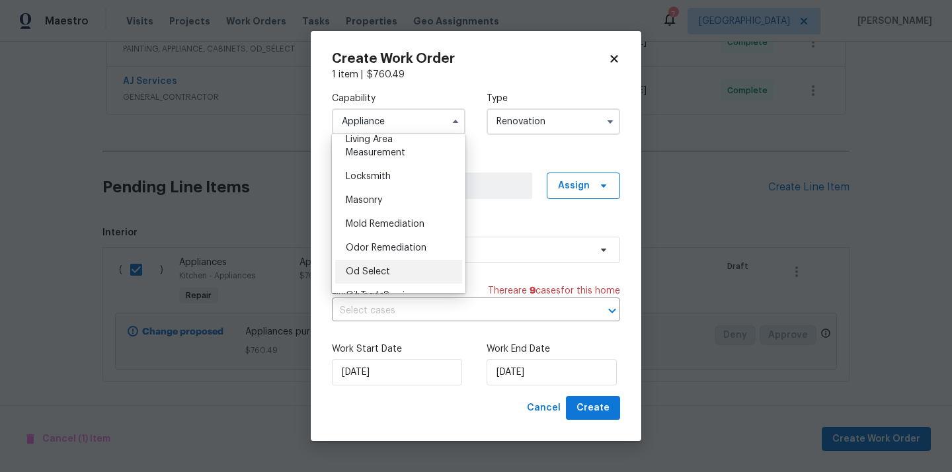
click at [402, 270] on div "Od Select" at bounding box center [398, 272] width 127 height 24
type input "Od Select"
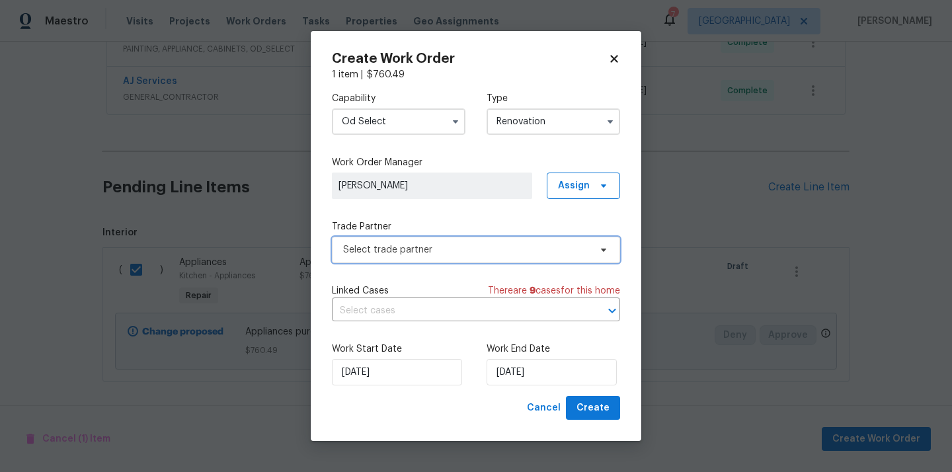
click at [448, 253] on span "Select trade partner" at bounding box center [466, 249] width 247 height 13
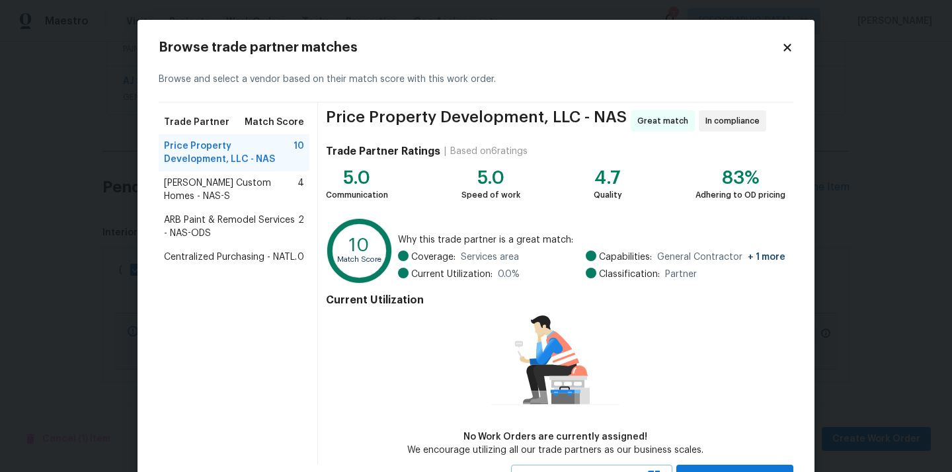
click at [192, 251] on span "Centralized Purchasing - NATL." at bounding box center [230, 257] width 133 height 13
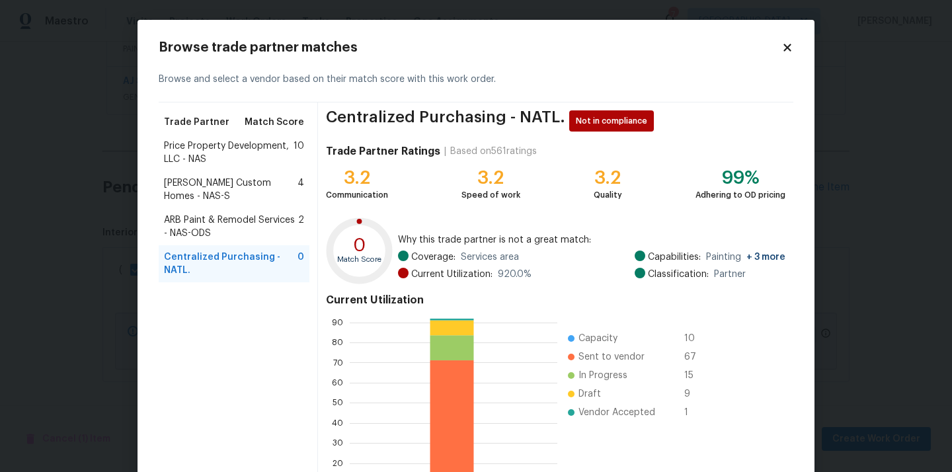
scroll to position [111, 0]
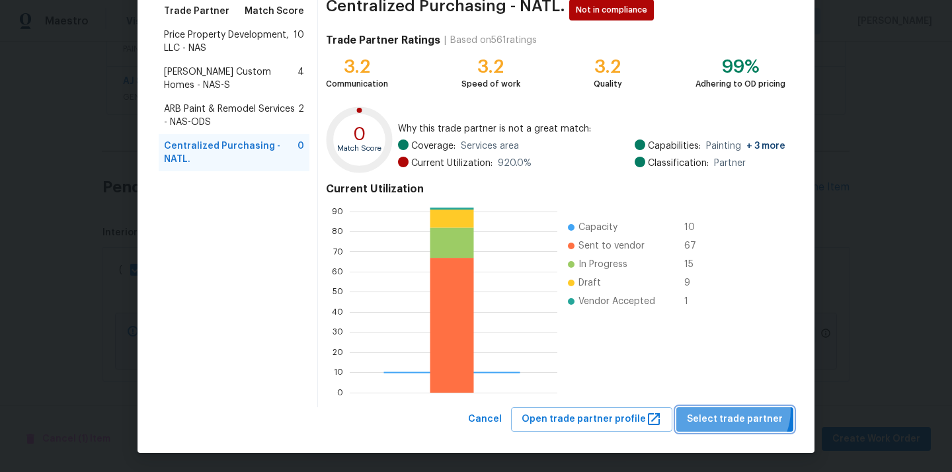
click at [736, 410] on button "Select trade partner" at bounding box center [734, 419] width 117 height 24
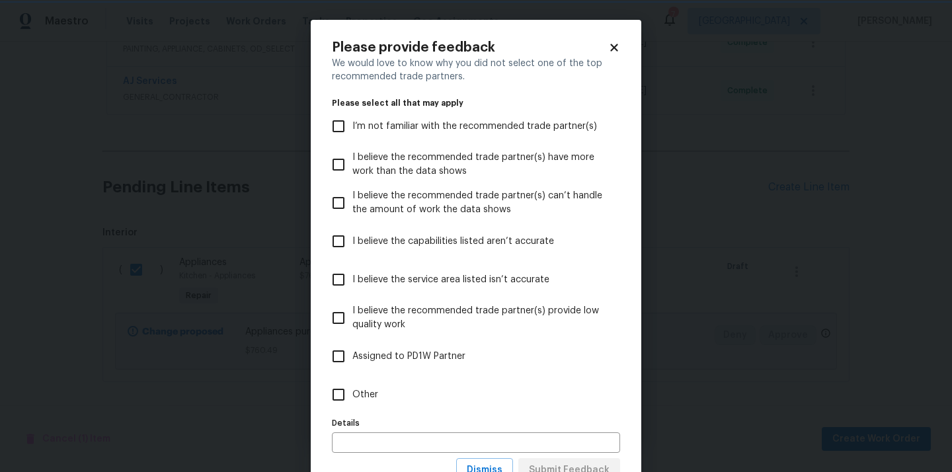
scroll to position [0, 0]
click at [545, 391] on label "Other" at bounding box center [467, 394] width 285 height 38
click at [352, 391] on input "Other" at bounding box center [339, 395] width 28 height 28
checkbox input "true"
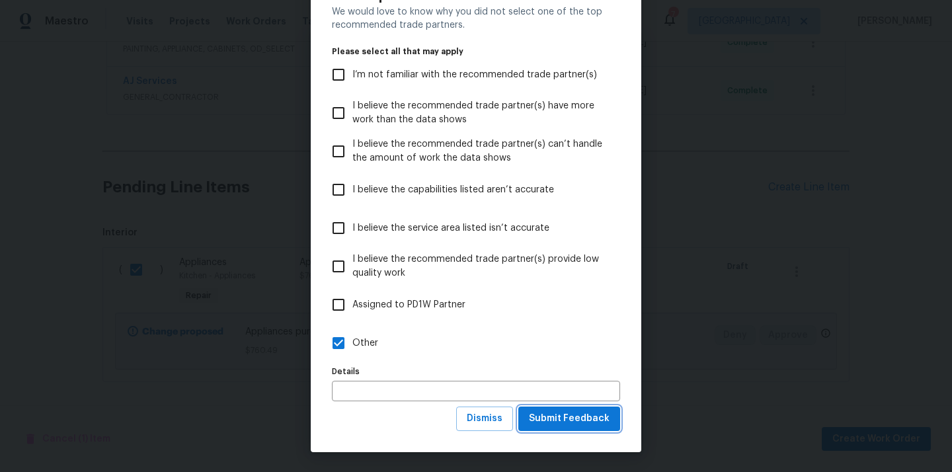
click at [569, 410] on span "Submit Feedback" at bounding box center [569, 418] width 81 height 17
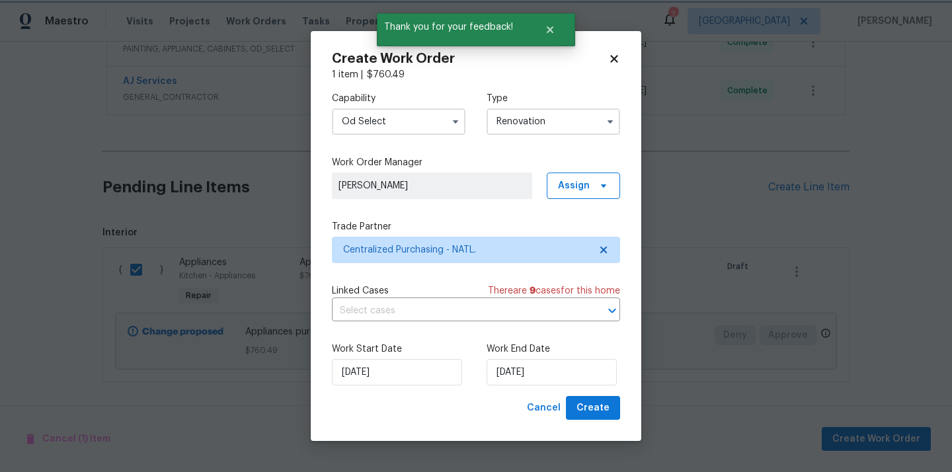
scroll to position [0, 0]
click at [591, 413] on span "Create" at bounding box center [592, 408] width 33 height 17
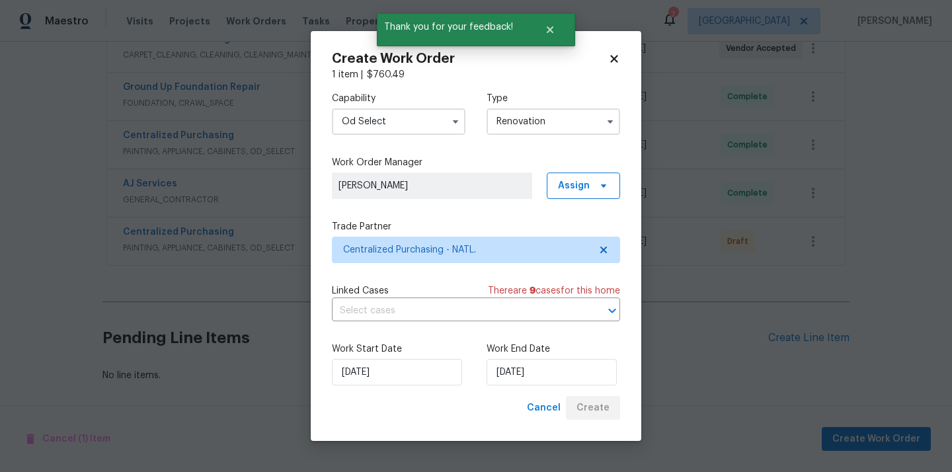
scroll to position [475, 0]
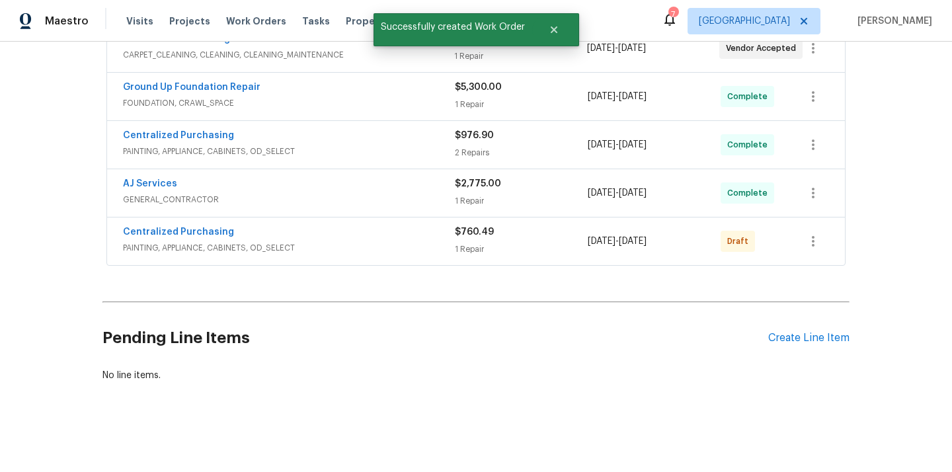
click at [821, 227] on div at bounding box center [813, 241] width 32 height 32
click at [812, 235] on icon "button" at bounding box center [813, 241] width 16 height 16
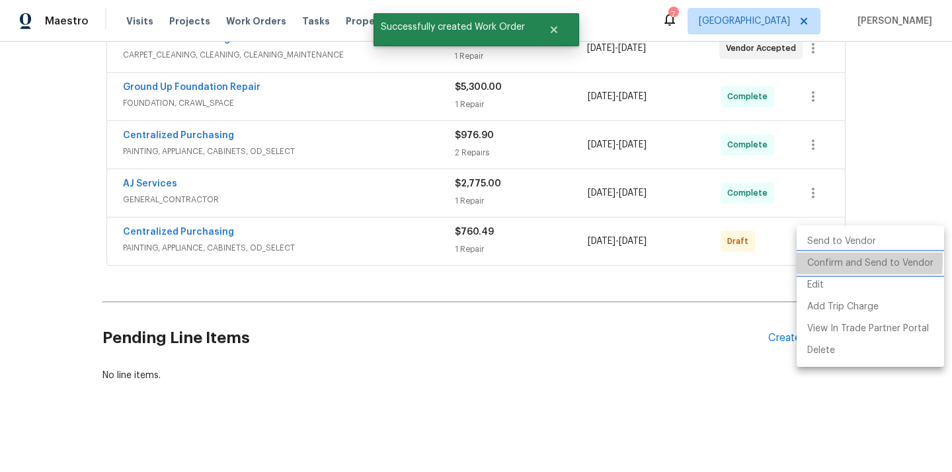
click at [818, 260] on li "Confirm and Send to Vendor" at bounding box center [870, 264] width 147 height 22
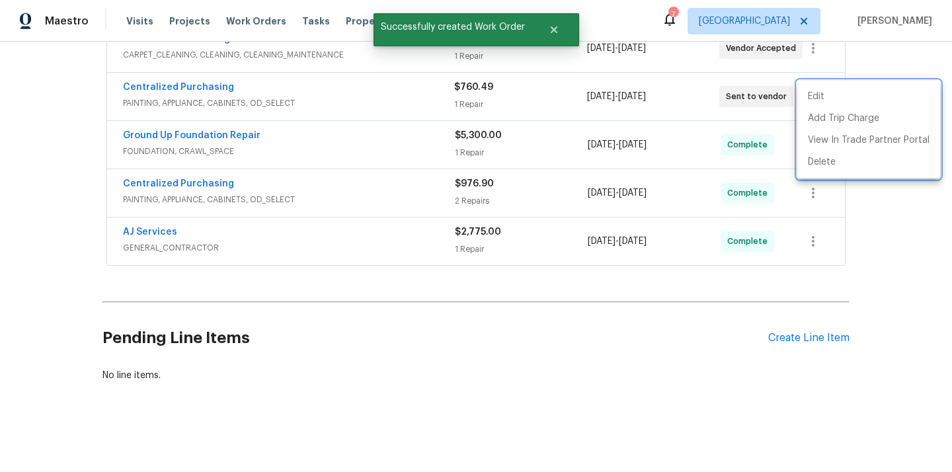
click at [184, 83] on div at bounding box center [476, 236] width 952 height 472
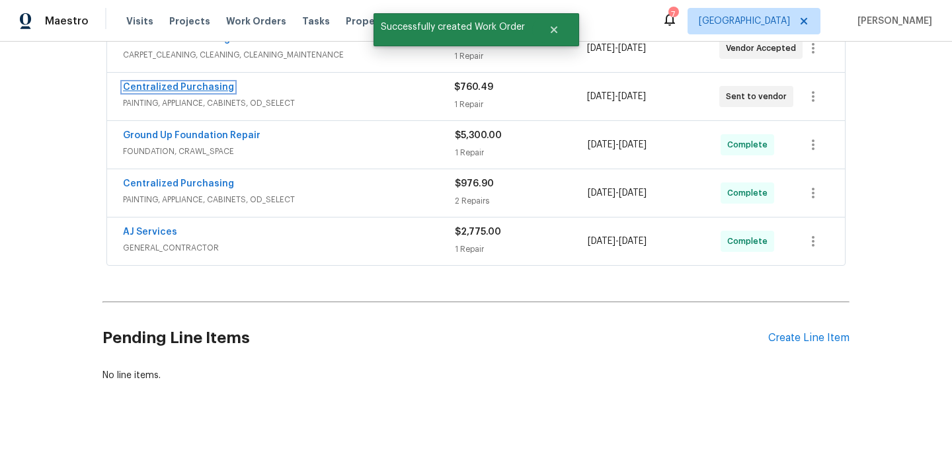
click at [171, 85] on link "Centralized Purchasing" at bounding box center [178, 87] width 111 height 9
